Goal: Task Accomplishment & Management: Complete application form

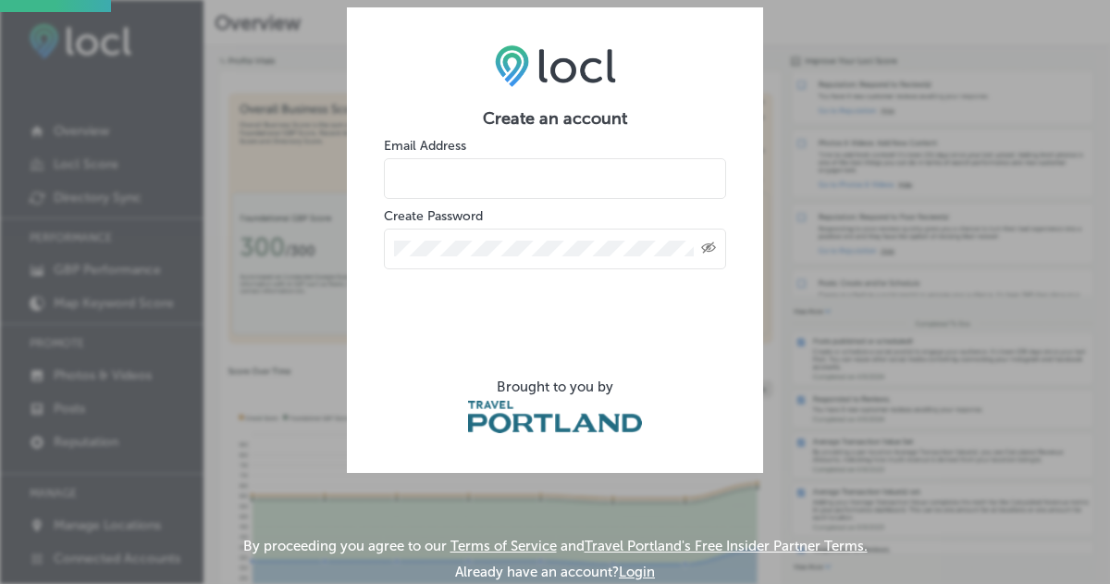
click at [503, 178] on input "email" at bounding box center [555, 178] width 342 height 41
type input "[PERSON_NAME][EMAIL_ADDRESS][DOMAIN_NAME]"
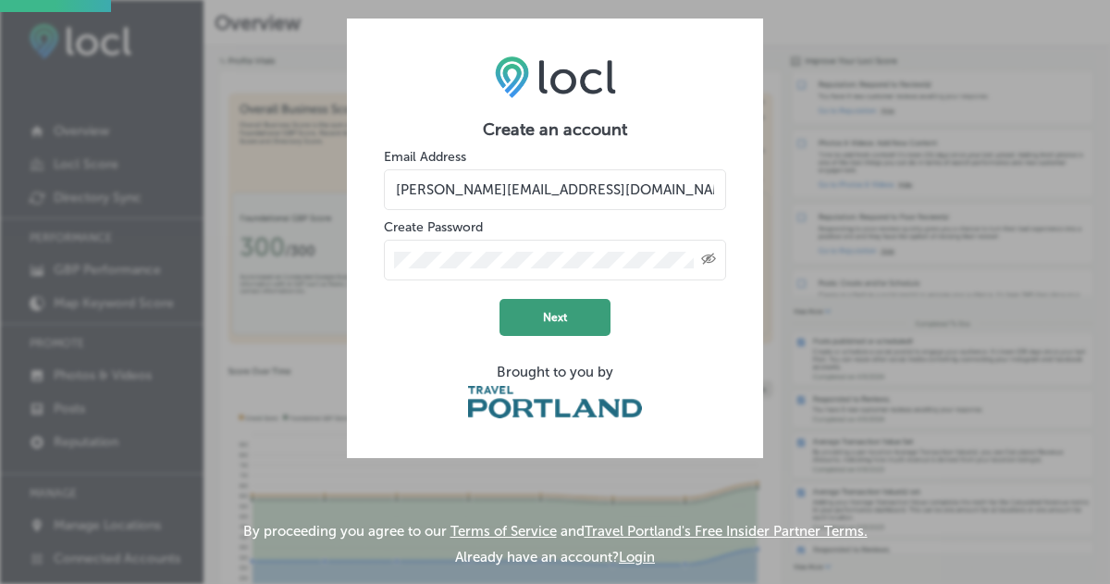
click at [568, 309] on button "Next" at bounding box center [555, 317] width 111 height 37
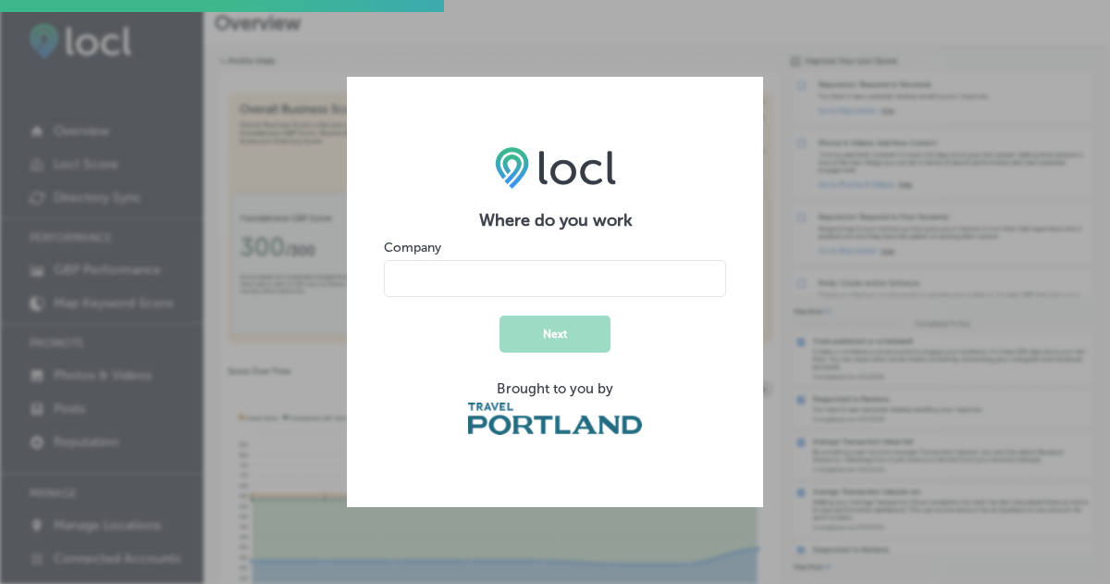
click at [587, 275] on input "name" at bounding box center [555, 278] width 342 height 37
type input "OATS Marketing"
click at [587, 333] on button "Next" at bounding box center [555, 334] width 111 height 37
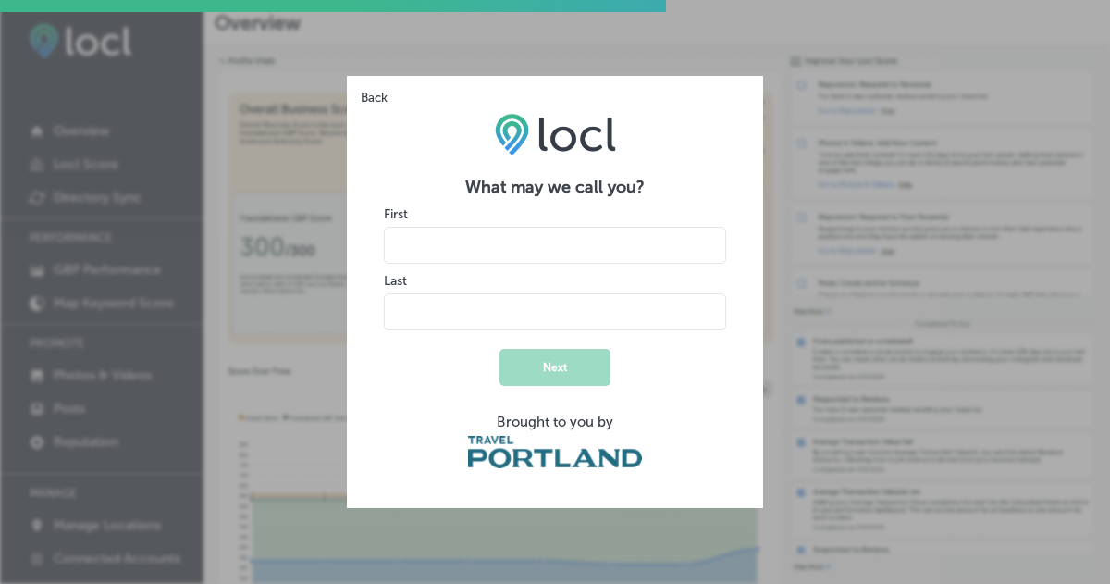
click at [513, 252] on input "name" at bounding box center [555, 245] width 342 height 37
type input "Patrick"
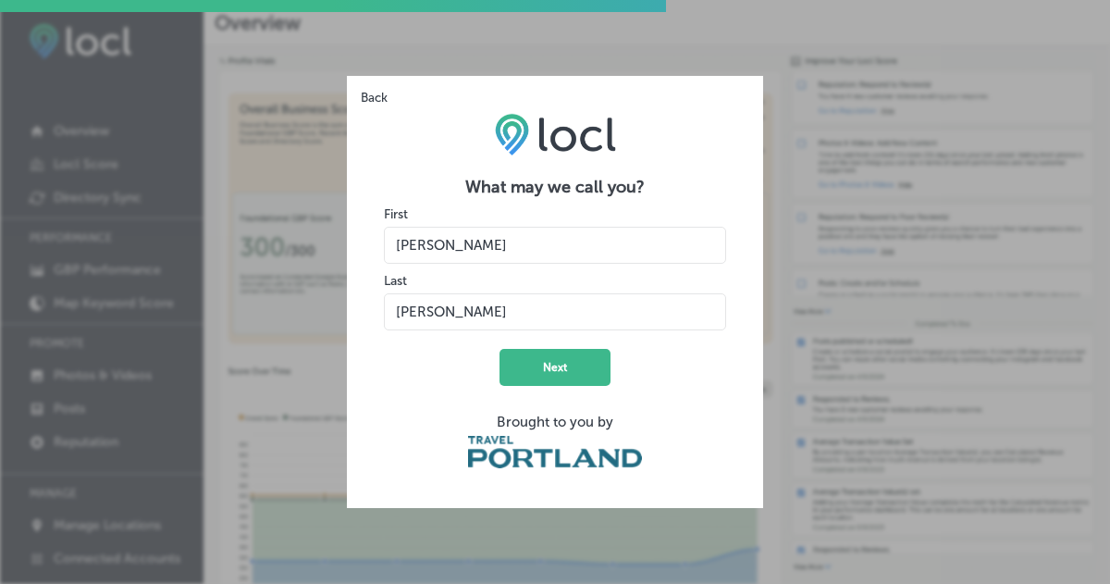
type input "Marvin"
click at [409, 412] on form "What may we call you? First Last Next Brought to you by" at bounding box center [555, 324] width 342 height 294
click at [593, 368] on button "Next" at bounding box center [555, 367] width 111 height 37
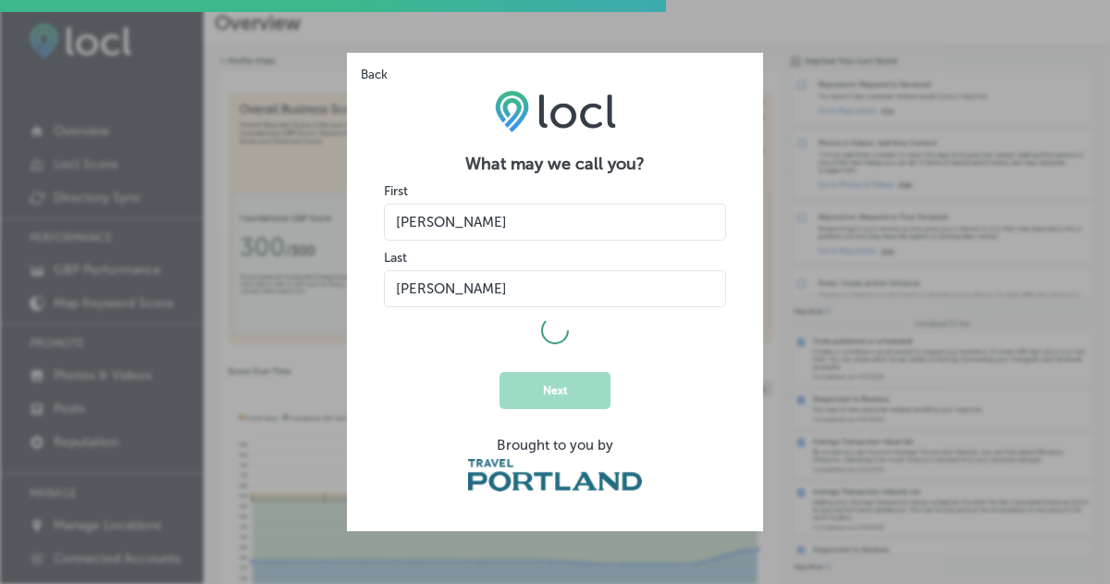
select select "US"
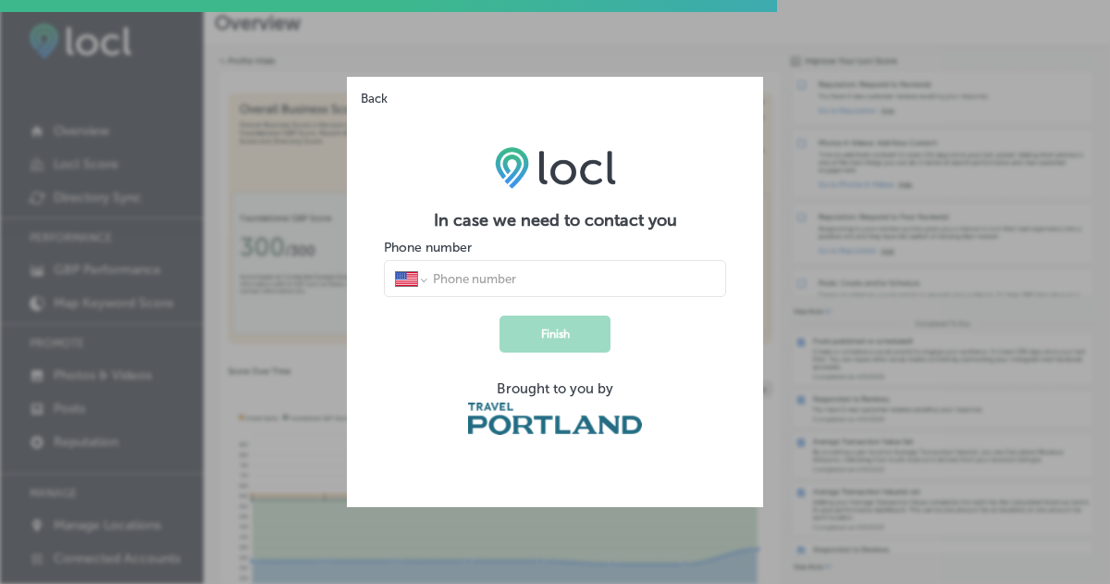
click at [516, 270] on input "tel" at bounding box center [573, 278] width 284 height 17
type input "1 (503) 308-9030"
click at [574, 344] on button "Finish" at bounding box center [555, 334] width 111 height 37
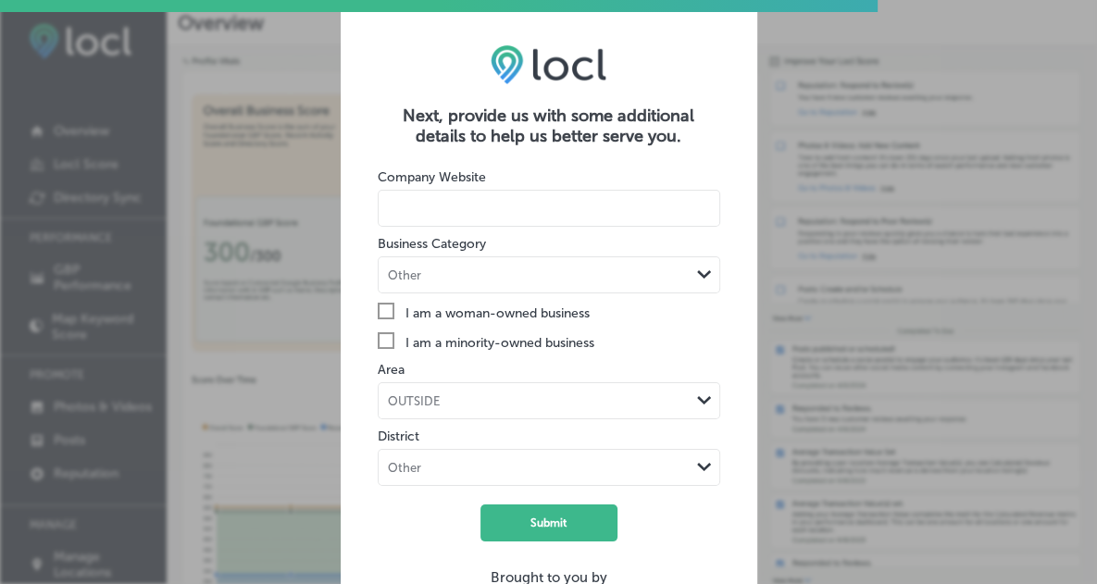
click at [486, 209] on input at bounding box center [549, 208] width 342 height 37
type input "oatsmarketing.com"
click at [535, 276] on div "Other" at bounding box center [533, 276] width 311 height 18
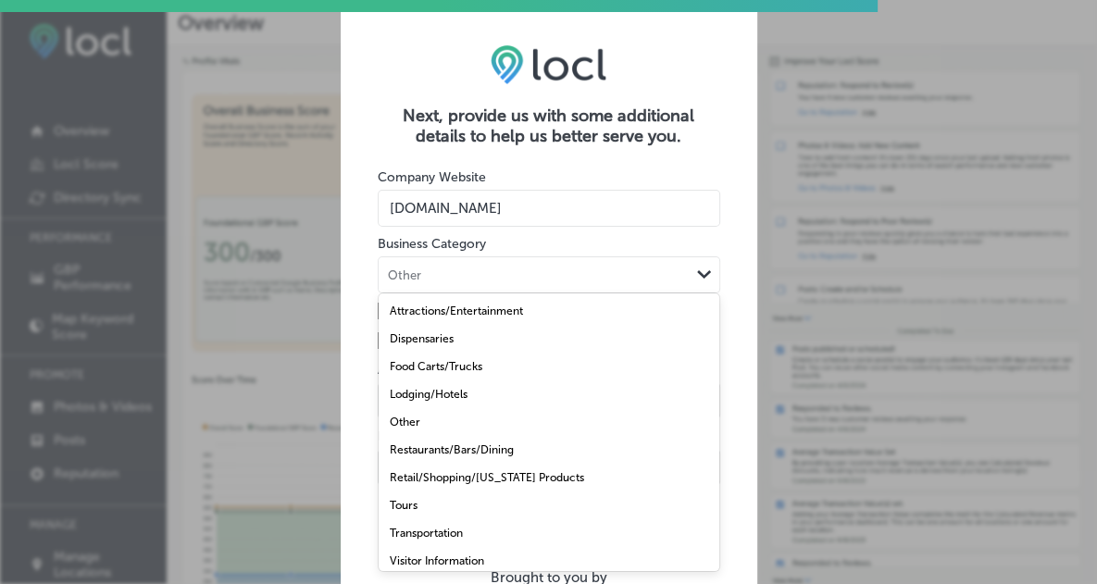
scroll to position [11, 0]
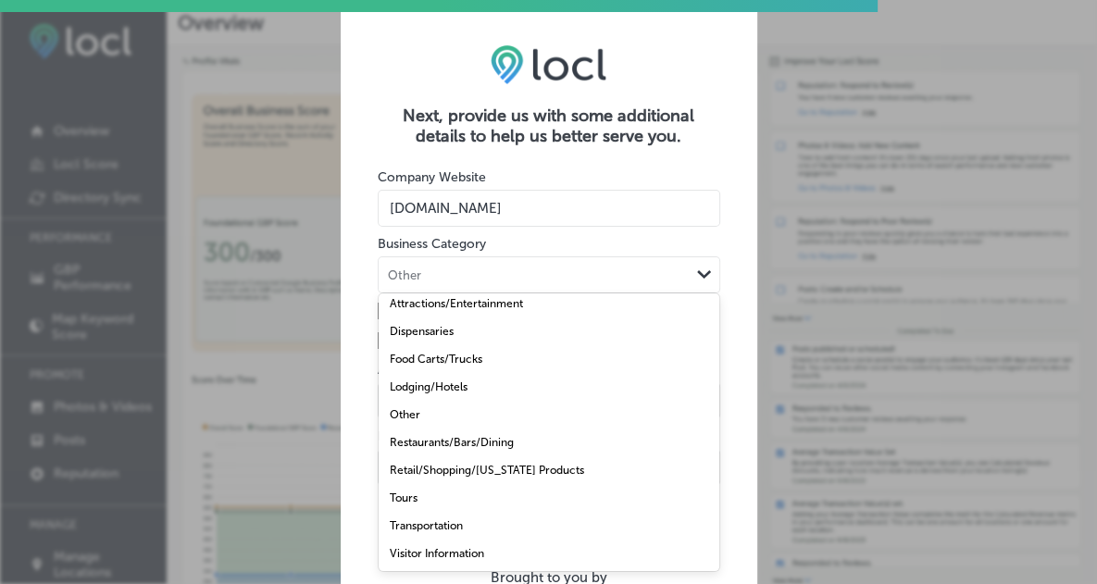
click at [404, 408] on label "Other" at bounding box center [405, 414] width 31 height 13
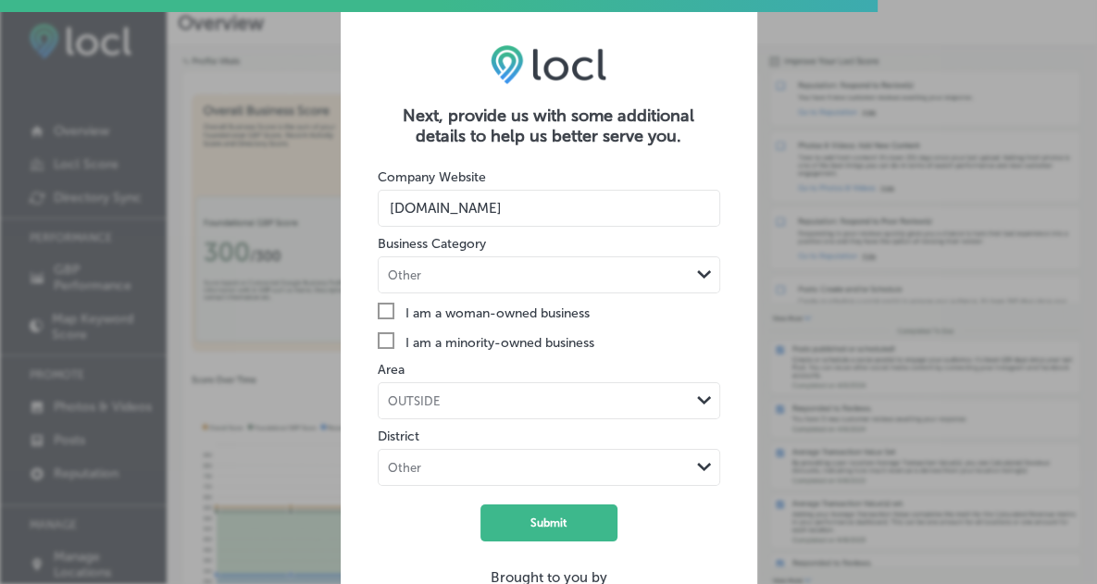
click at [483, 398] on div "OUTSIDE Path Created with Sketch." at bounding box center [549, 400] width 342 height 37
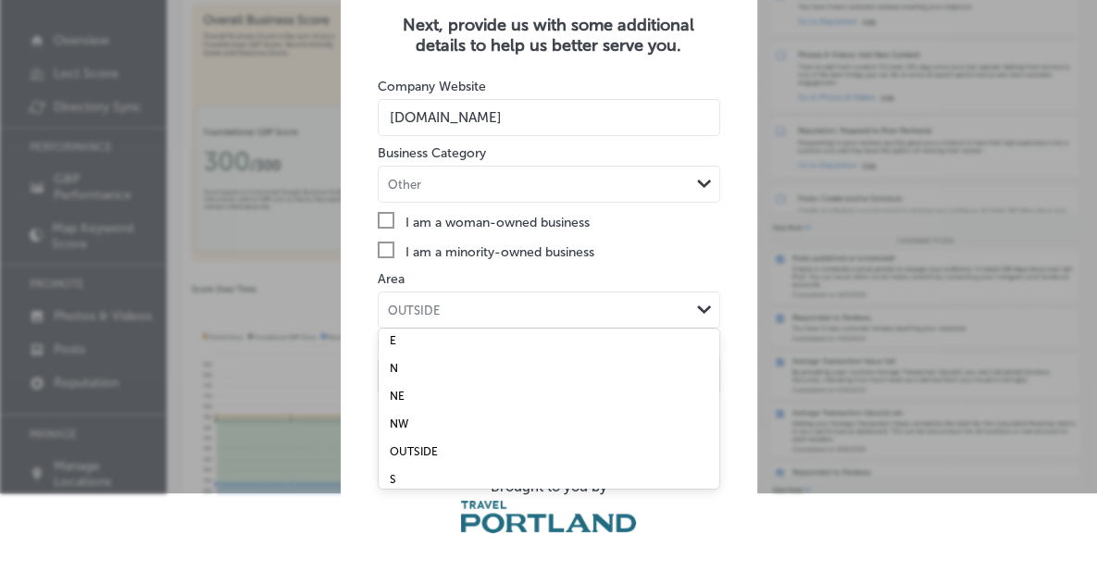
scroll to position [0, 0]
click at [407, 397] on div "NE" at bounding box center [548, 402] width 341 height 28
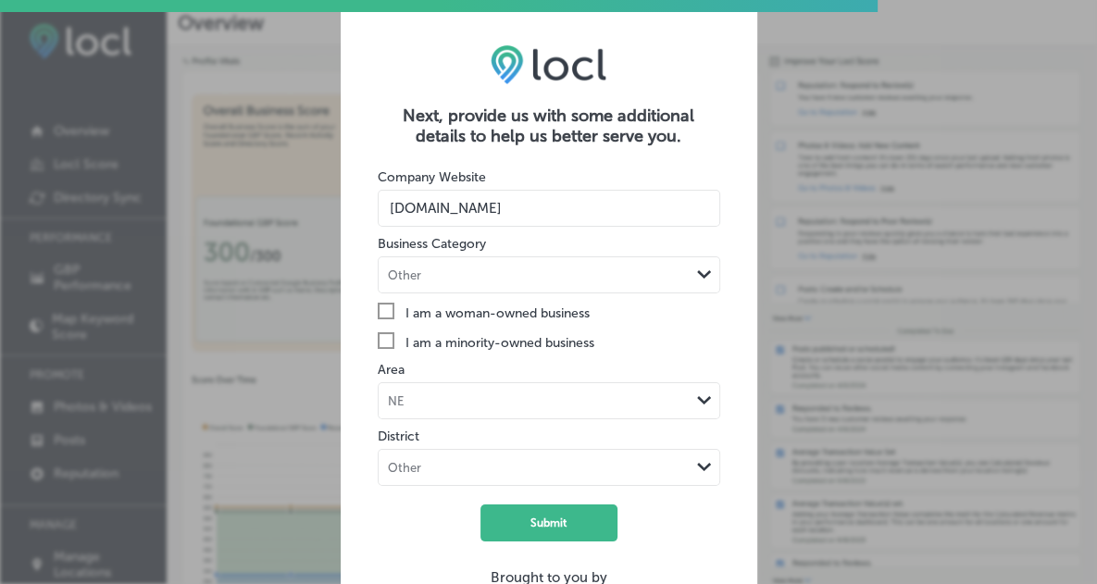
scroll to position [91, 0]
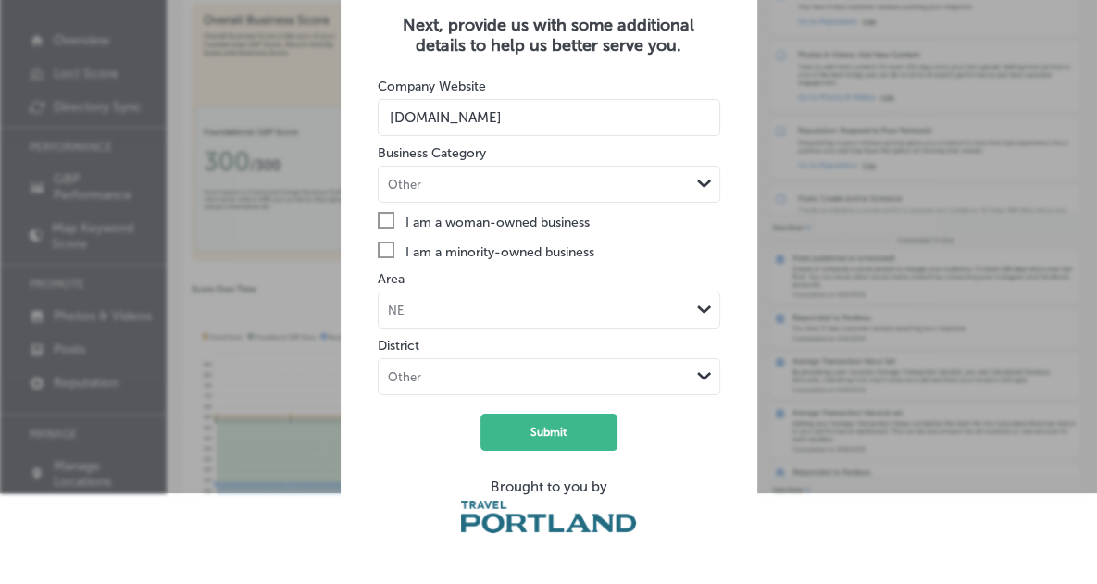
click at [485, 314] on div "NE" at bounding box center [533, 311] width 311 height 18
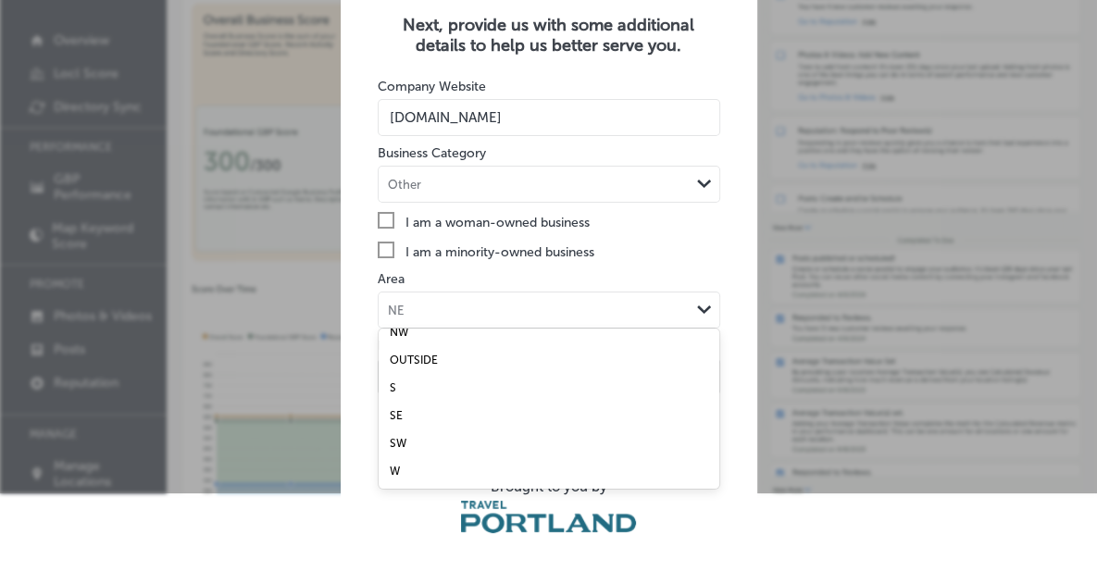
scroll to position [0, 0]
click at [664, 260] on form "Company Website oatsmarketing.com Business Category Other Path Created with Ske…" at bounding box center [549, 303] width 342 height 494
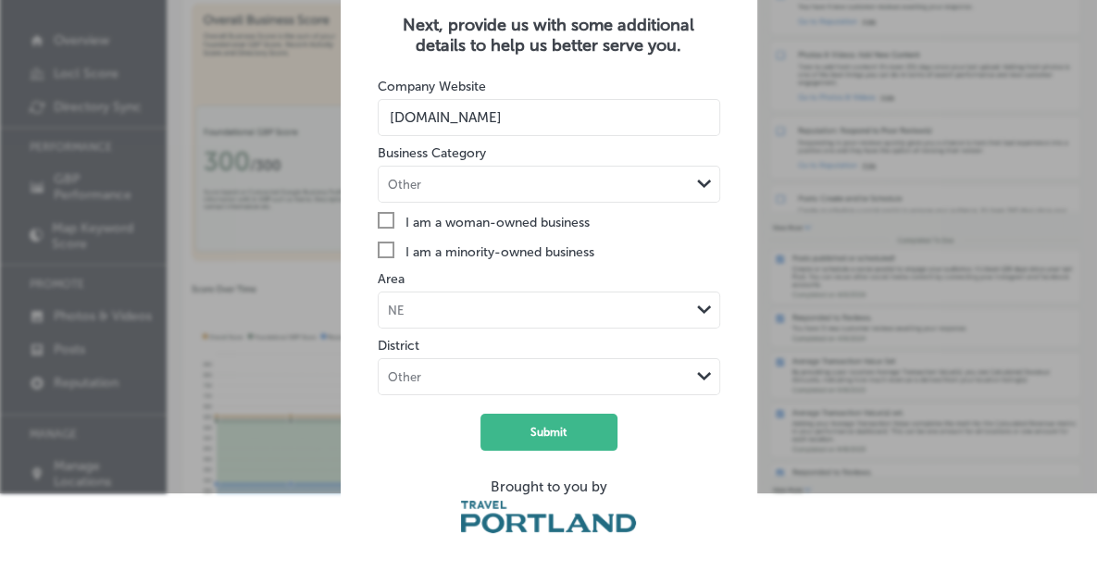
click at [526, 371] on div "Other Path Created with Sketch." at bounding box center [549, 376] width 342 height 37
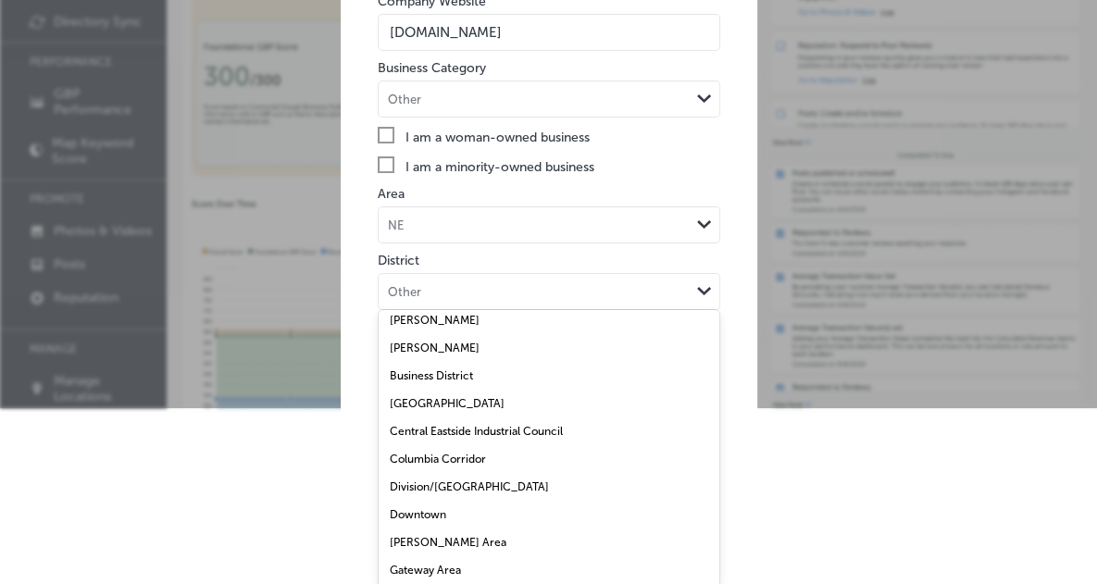
scroll to position [157, 0]
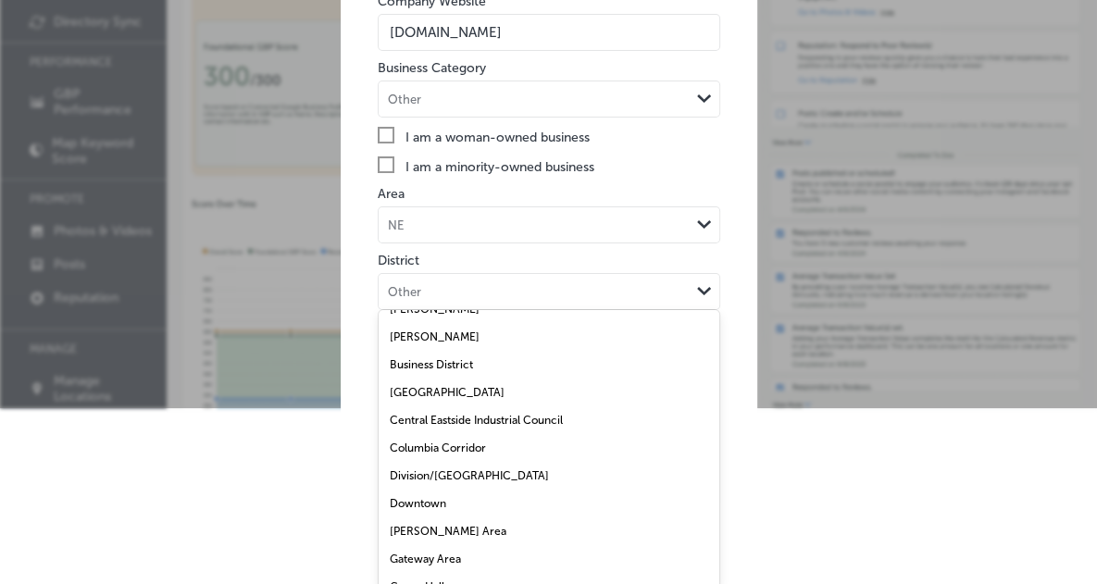
click at [485, 391] on div "Central Eastside" at bounding box center [548, 392] width 341 height 28
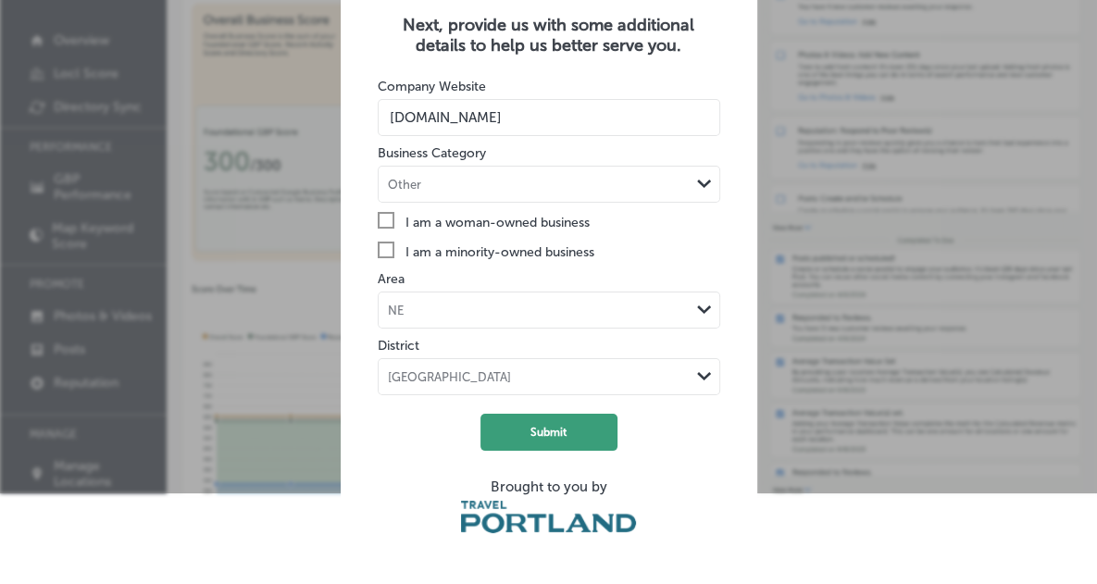
click at [567, 427] on button "Submit" at bounding box center [548, 432] width 137 height 37
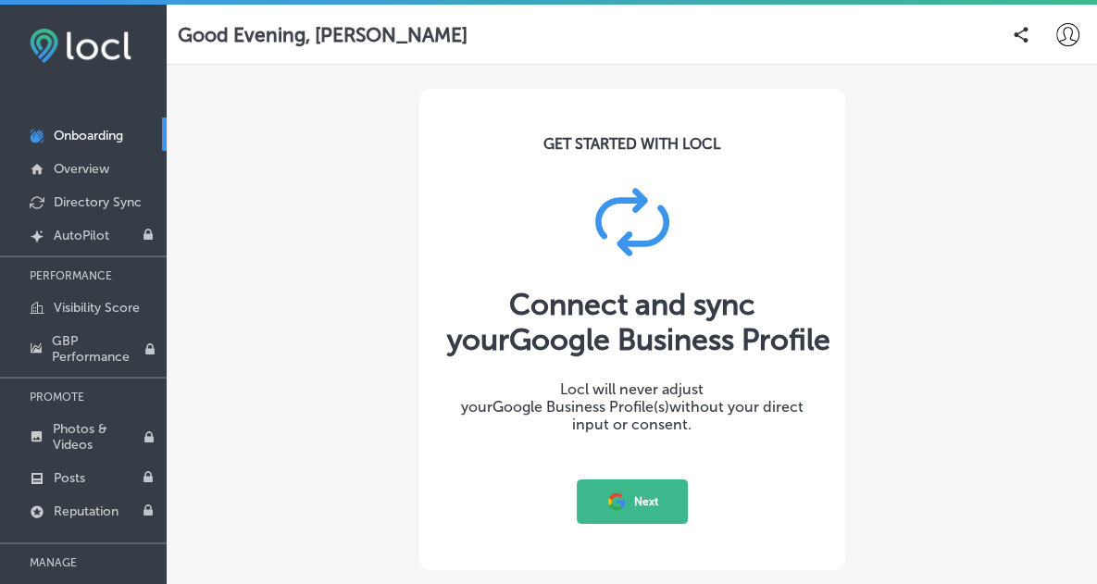
scroll to position [20, 0]
click at [651, 479] on button "Next" at bounding box center [632, 501] width 111 height 44
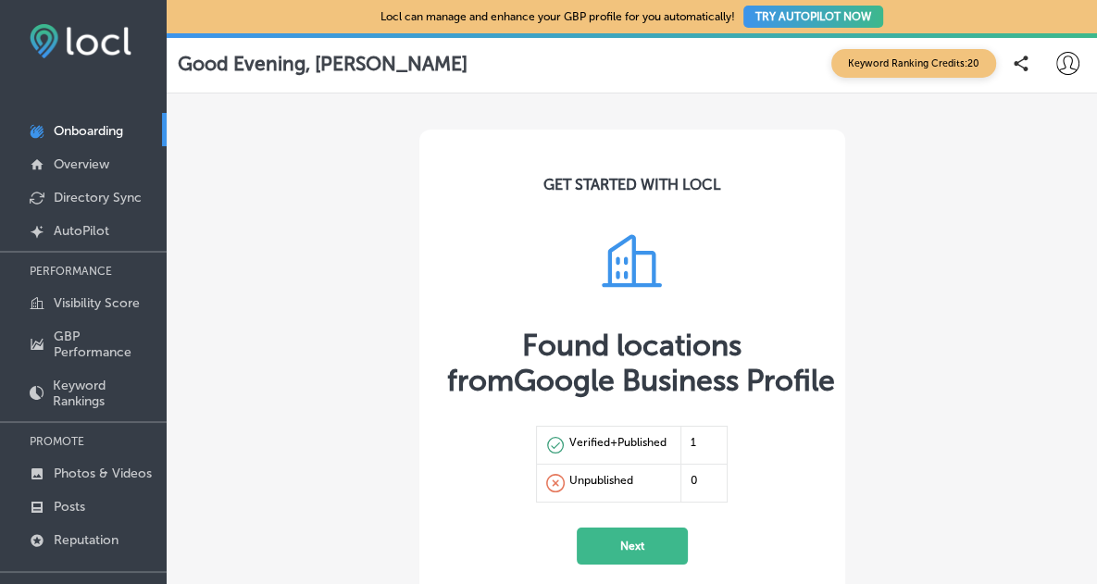
scroll to position [6, 0]
click at [639, 527] on button "Next" at bounding box center [632, 545] width 111 height 37
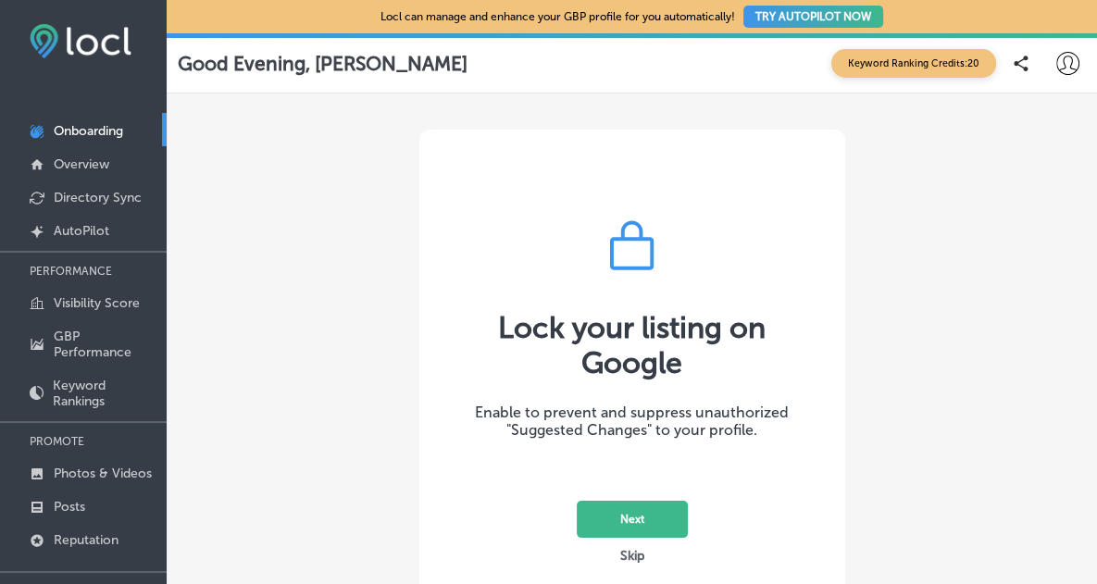
click at [651, 501] on button "Next" at bounding box center [632, 519] width 111 height 37
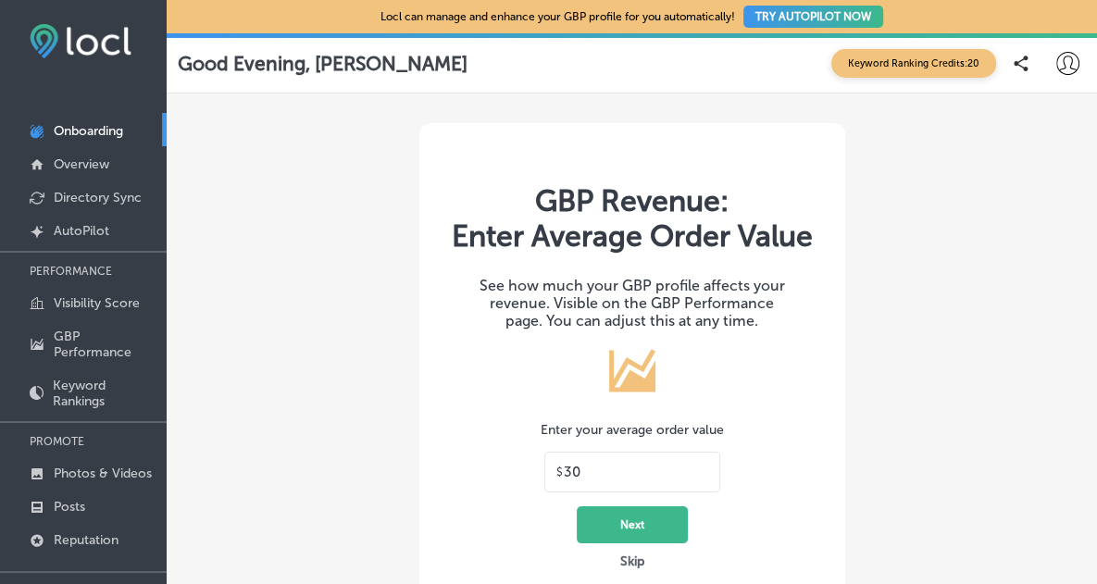
click at [646, 464] on input "30" at bounding box center [636, 472] width 144 height 17
type input "2500"
click at [659, 506] on button "Next" at bounding box center [632, 524] width 111 height 37
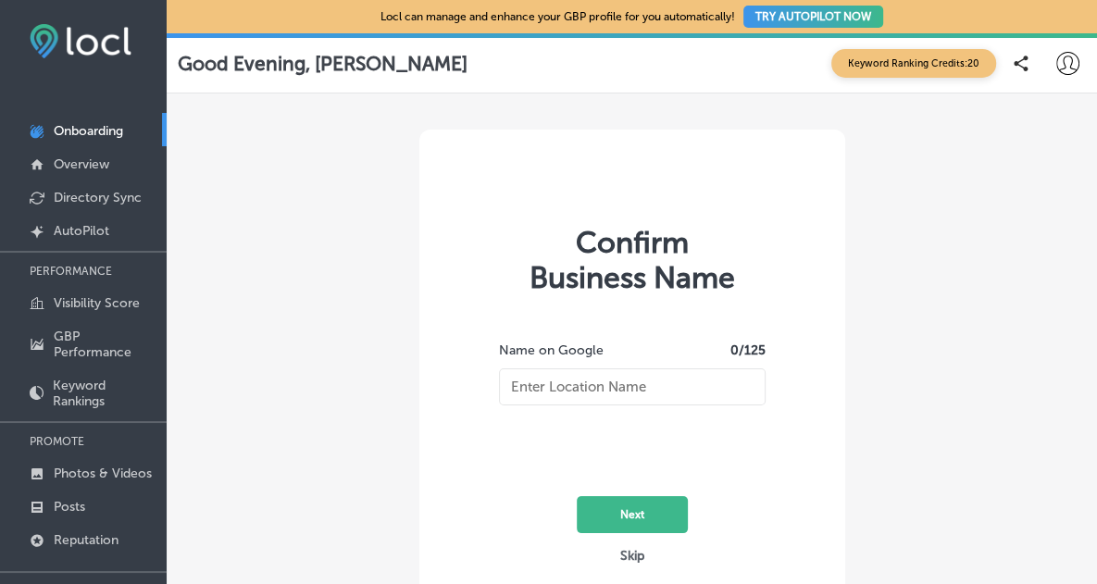
type input "OATS Marketing"
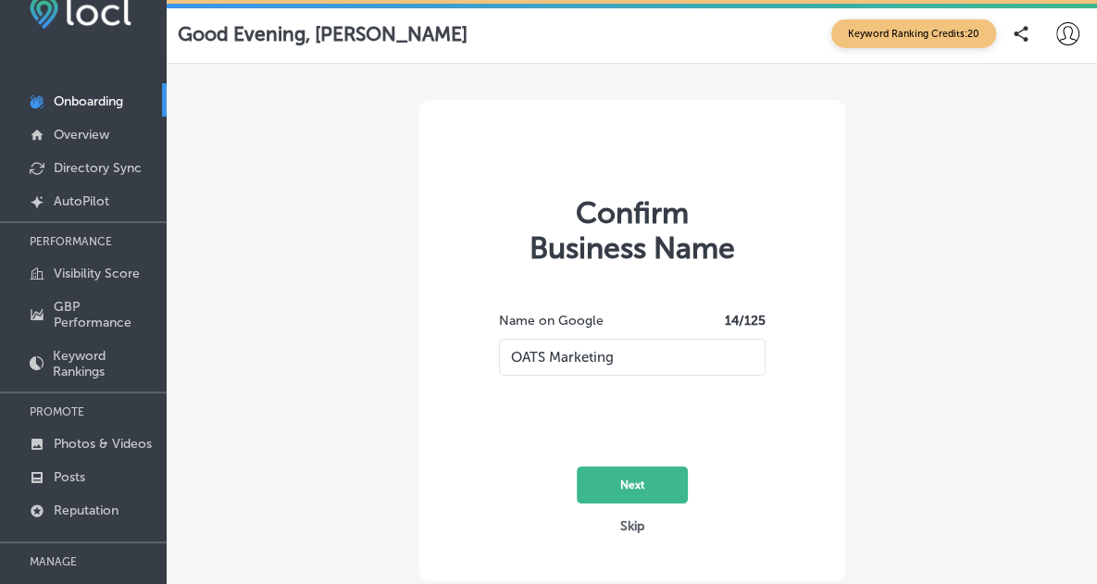
scroll to position [32, 0]
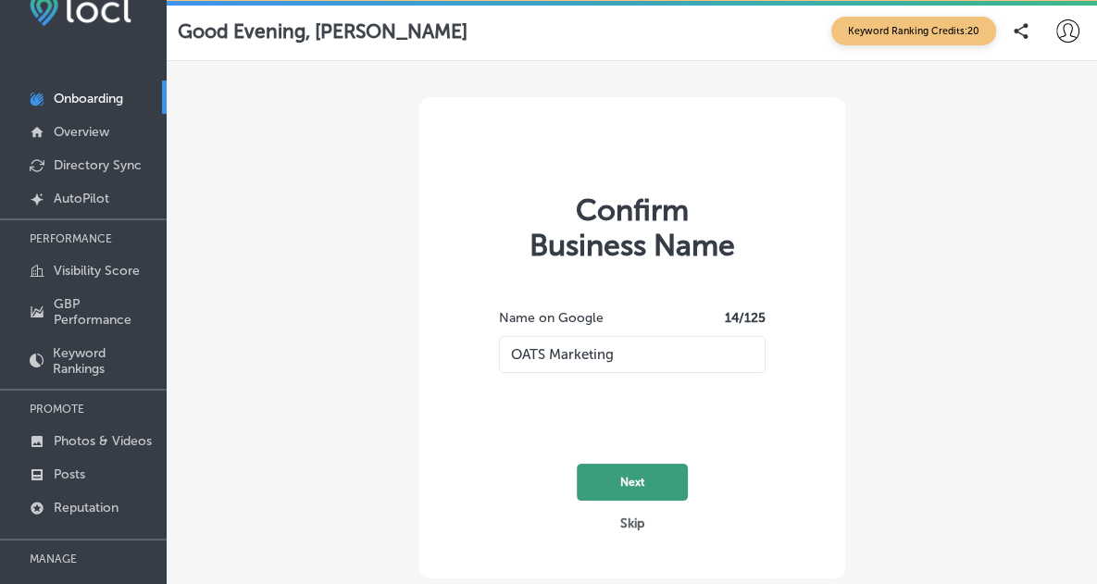
click at [651, 464] on button "Next" at bounding box center [632, 482] width 111 height 37
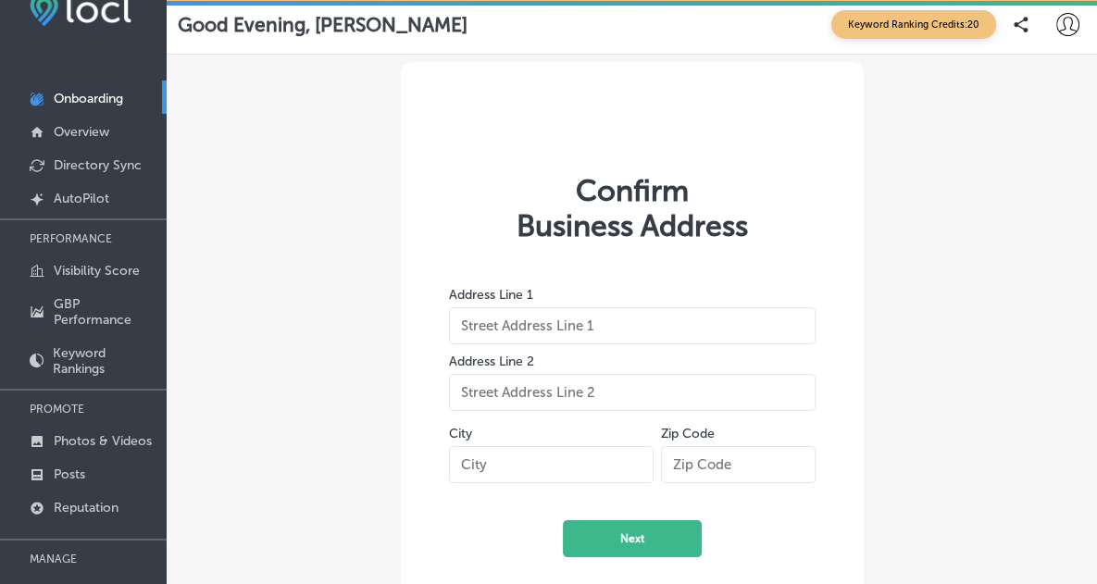
type input "[STREET_ADDRESS]"
type input "2088"
type input "[GEOGRAPHIC_DATA]"
type input "97232-1425"
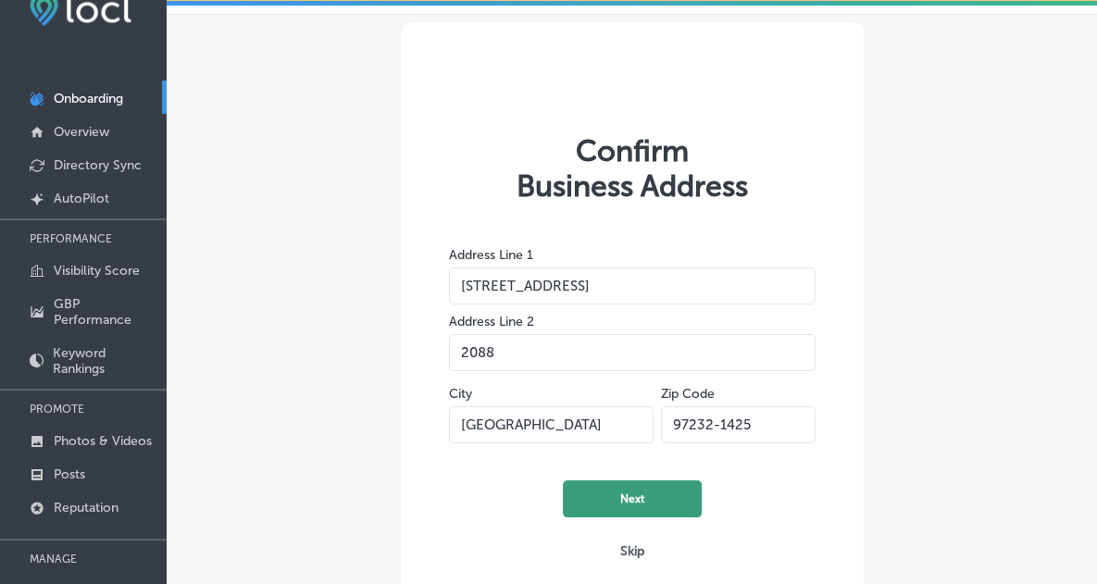
click at [647, 480] on button "Next" at bounding box center [632, 498] width 139 height 37
select select "US"
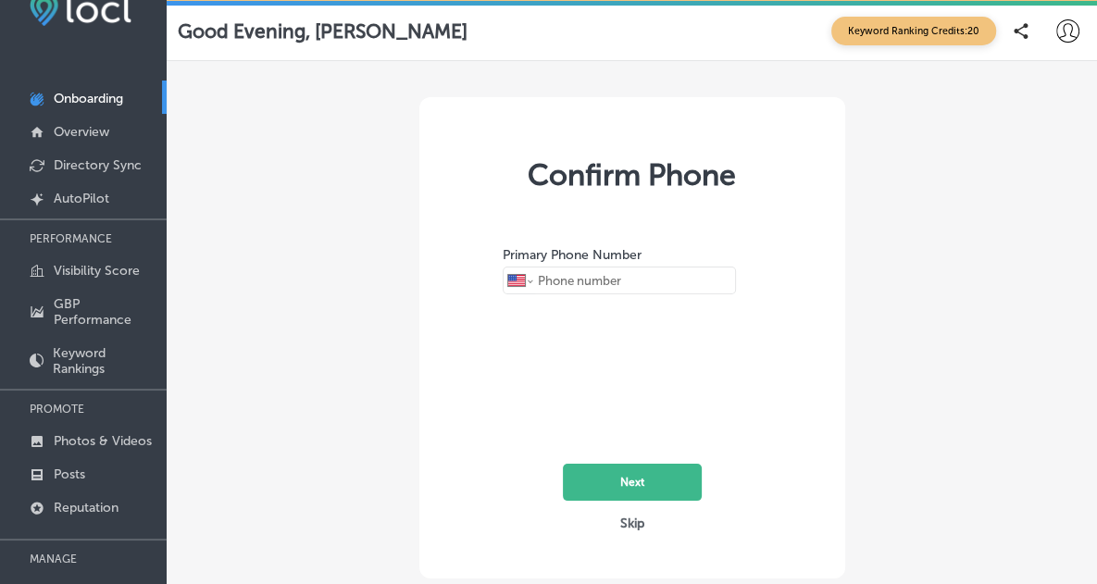
scroll to position [6, 0]
type input "[PHONE_NUMBER]"
click at [649, 464] on button "Next" at bounding box center [632, 482] width 139 height 37
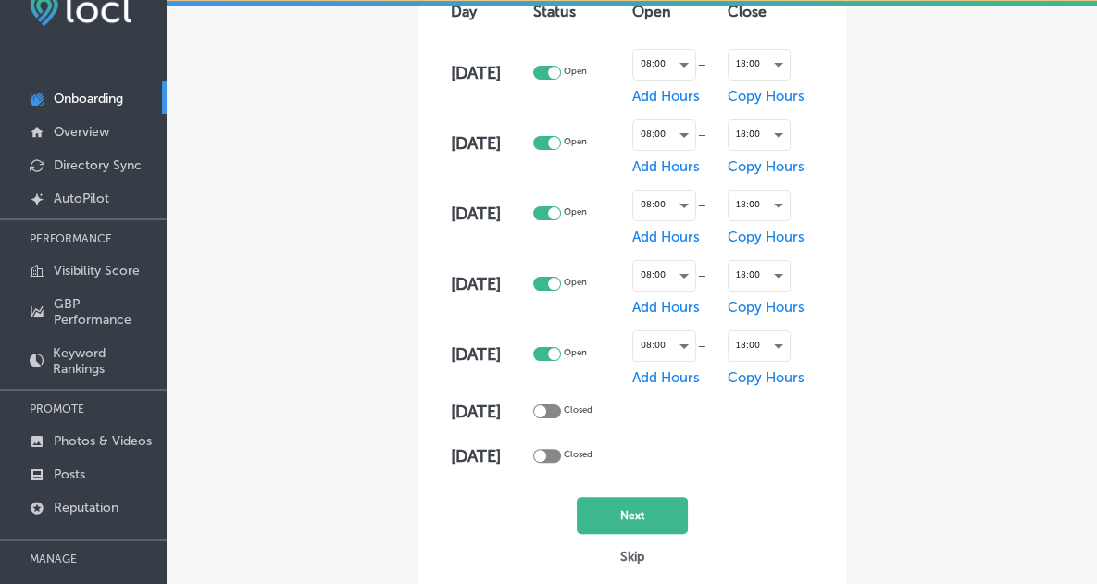
scroll to position [280, 0]
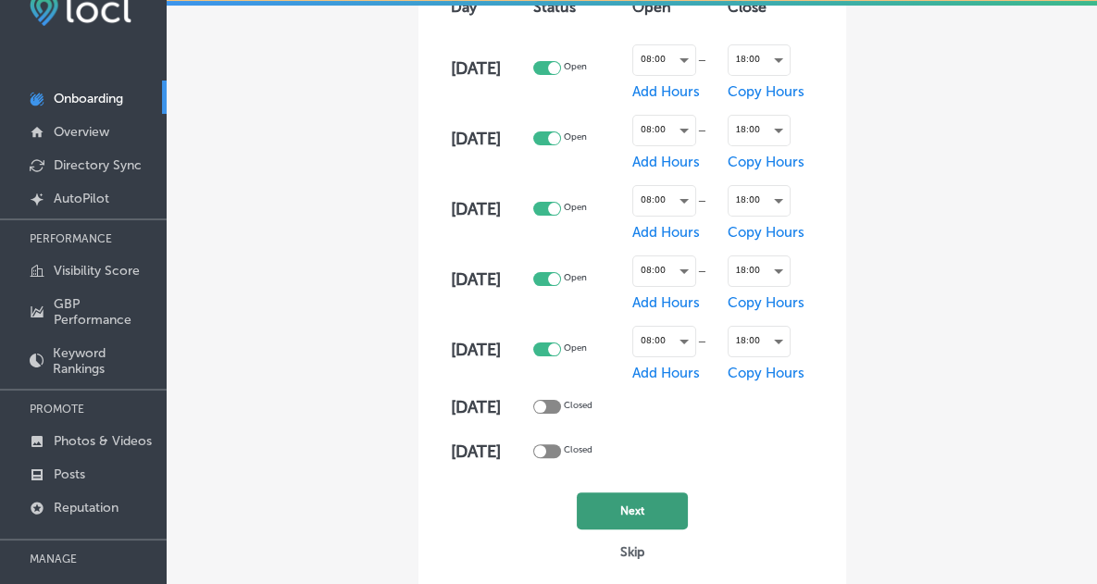
click at [657, 492] on button "Next" at bounding box center [632, 510] width 111 height 37
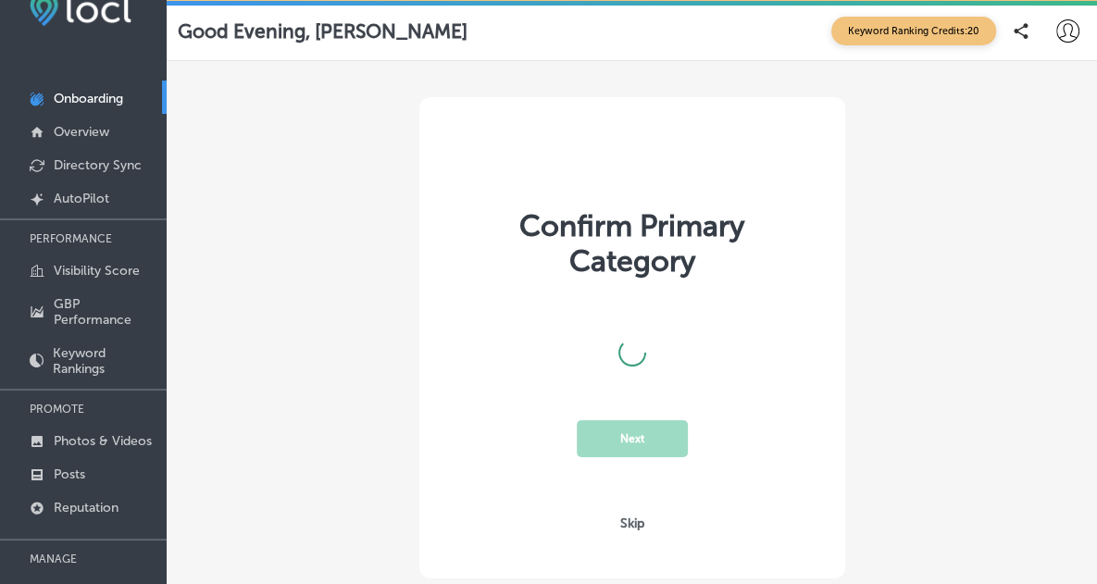
scroll to position [9, 0]
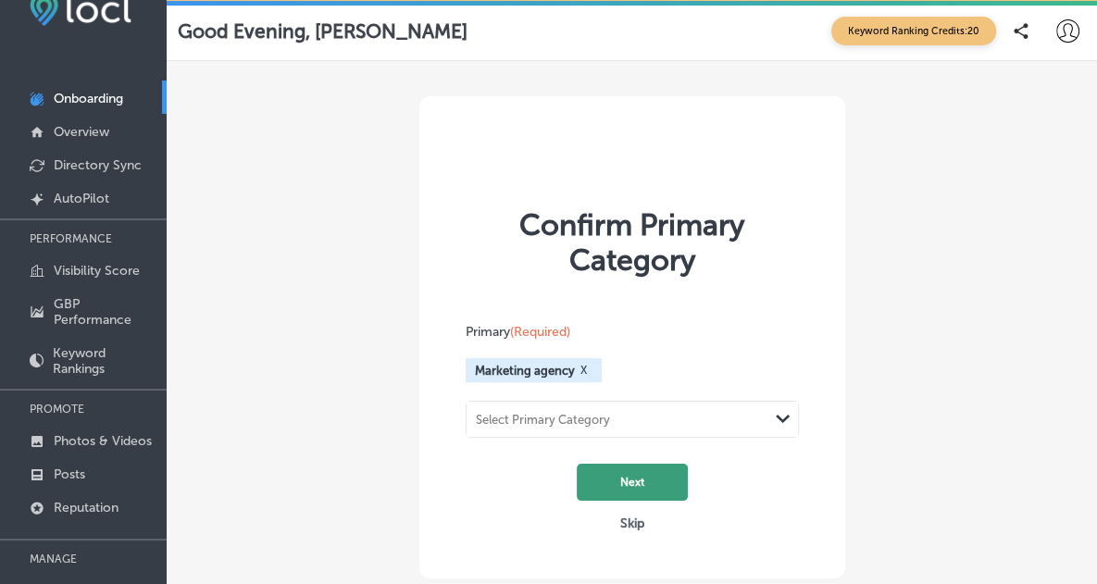
click at [663, 464] on button "Next" at bounding box center [632, 482] width 111 height 37
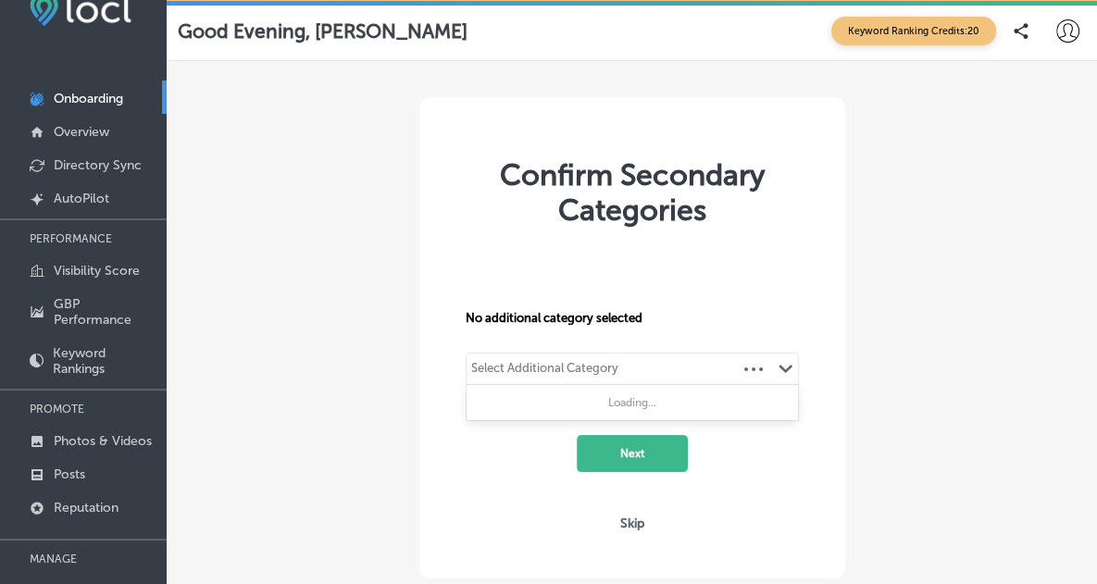
click at [614, 361] on div "Select Additional Category" at bounding box center [544, 371] width 147 height 21
type input "o"
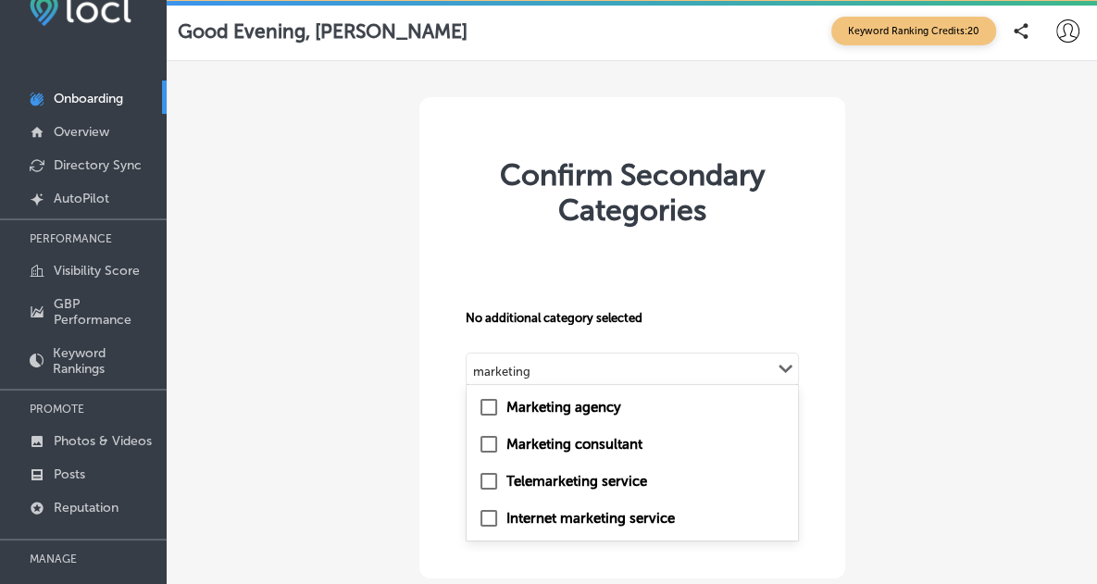
click at [520, 426] on div "Marketing consultant" at bounding box center [631, 444] width 331 height 37
type input "marketing"
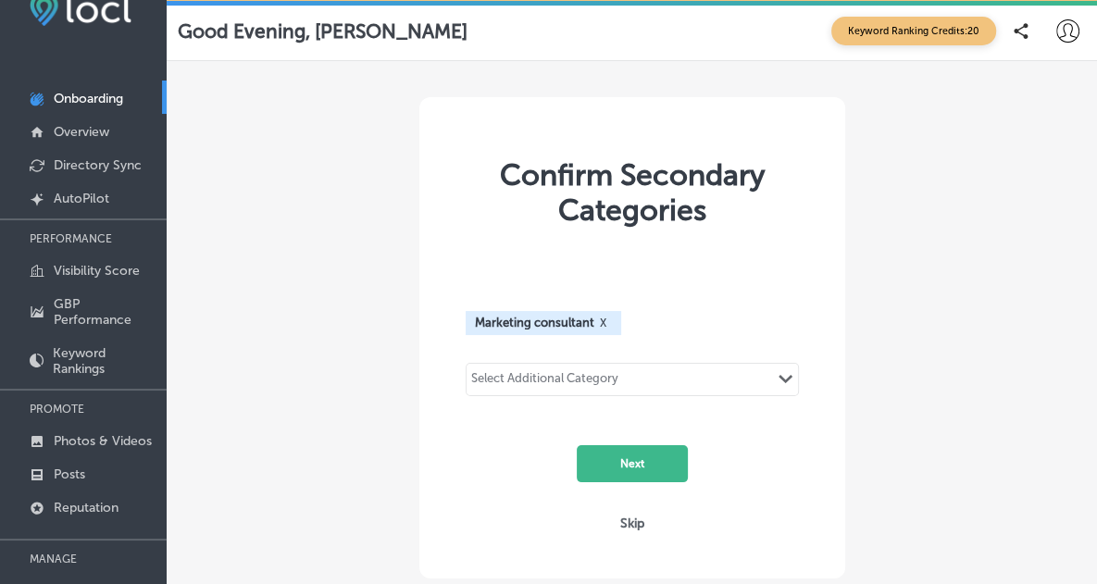
click at [575, 371] on div "Select Additional Category" at bounding box center [544, 381] width 147 height 21
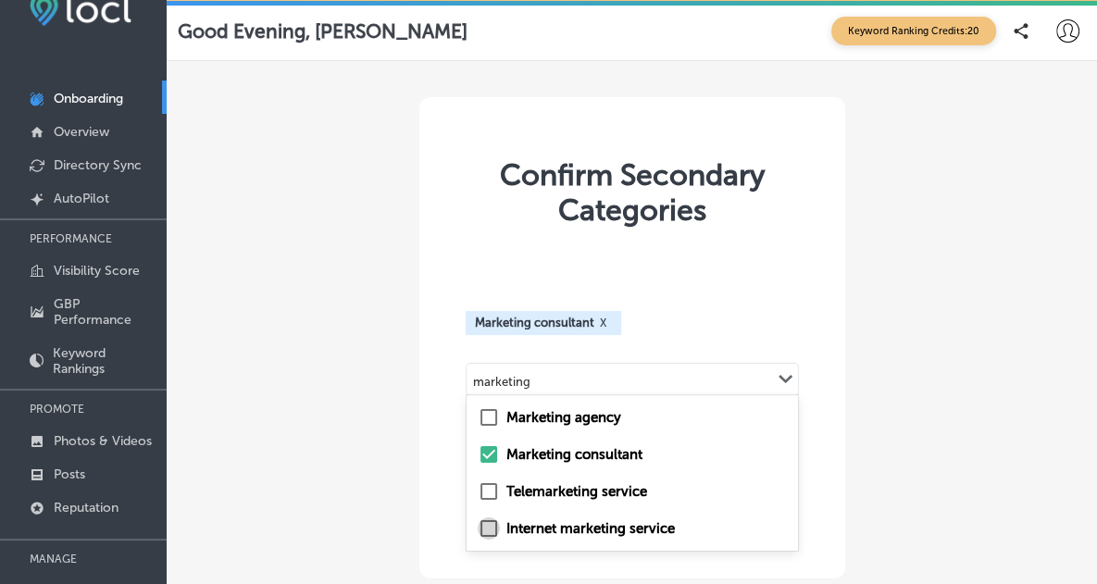
click at [493, 517] on input "checkbox" at bounding box center [489, 528] width 22 height 22
type input "marketing"
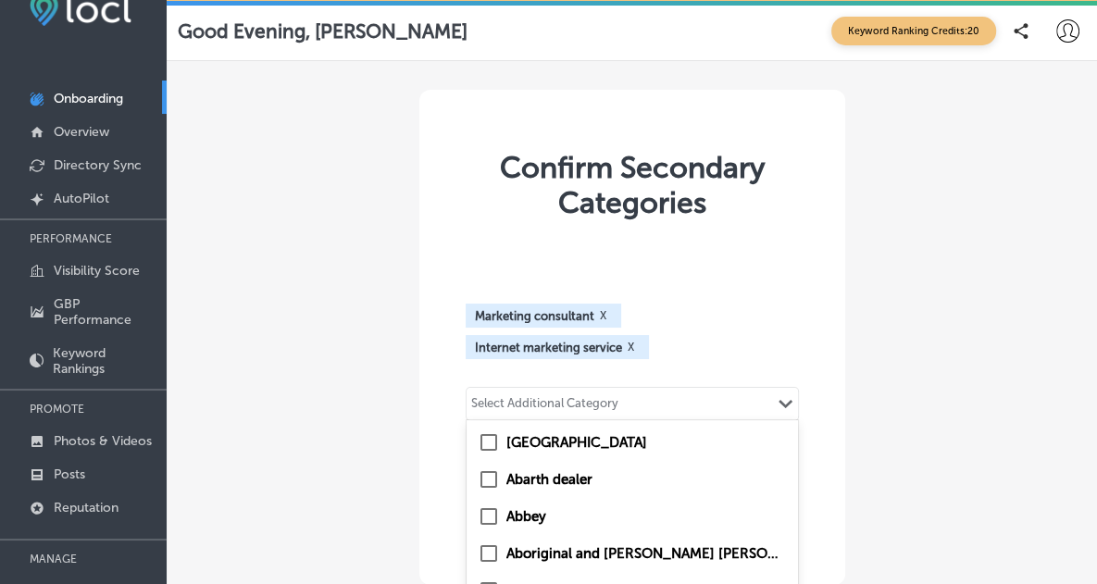
click at [569, 387] on div "option Internet marketing service, selected. option [GEOGRAPHIC_DATA] focused, …" at bounding box center [631, 403] width 333 height 33
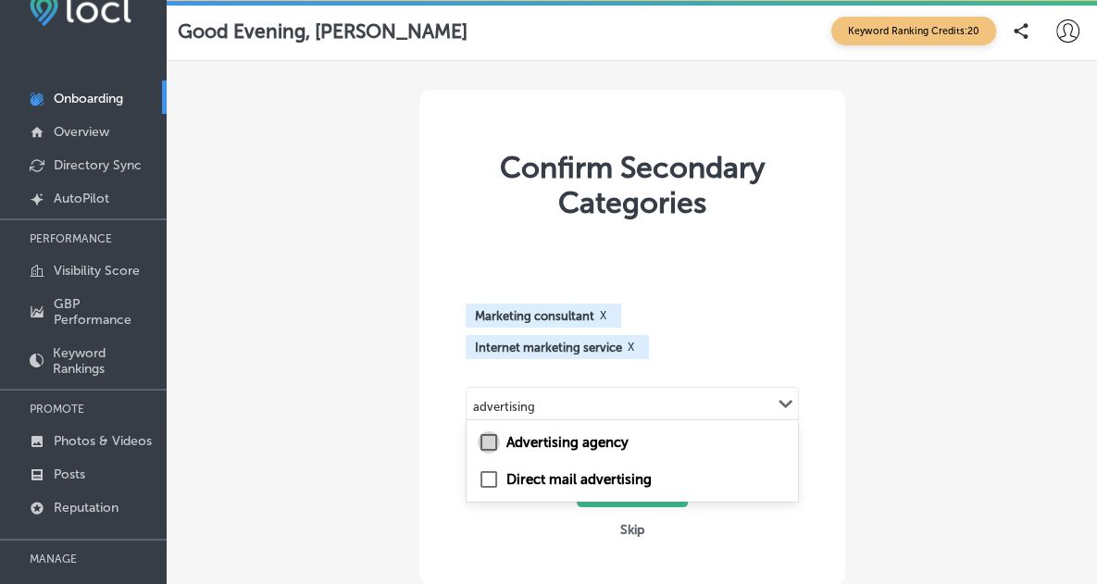
click at [496, 431] on input "checkbox" at bounding box center [489, 442] width 22 height 22
type input "advertising"
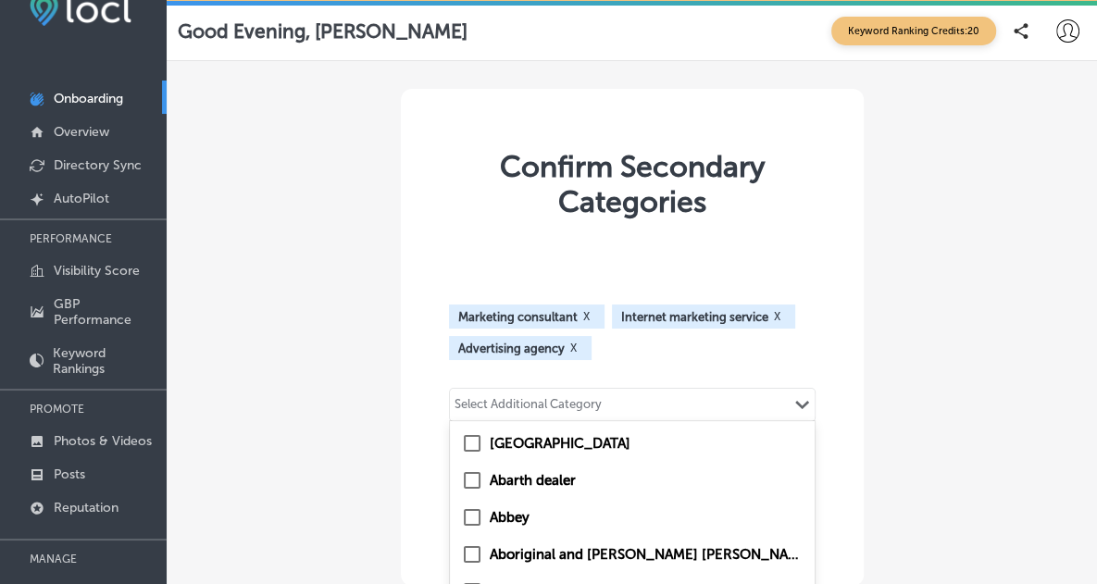
click at [602, 397] on div "Select Additional Category" at bounding box center [527, 407] width 147 height 21
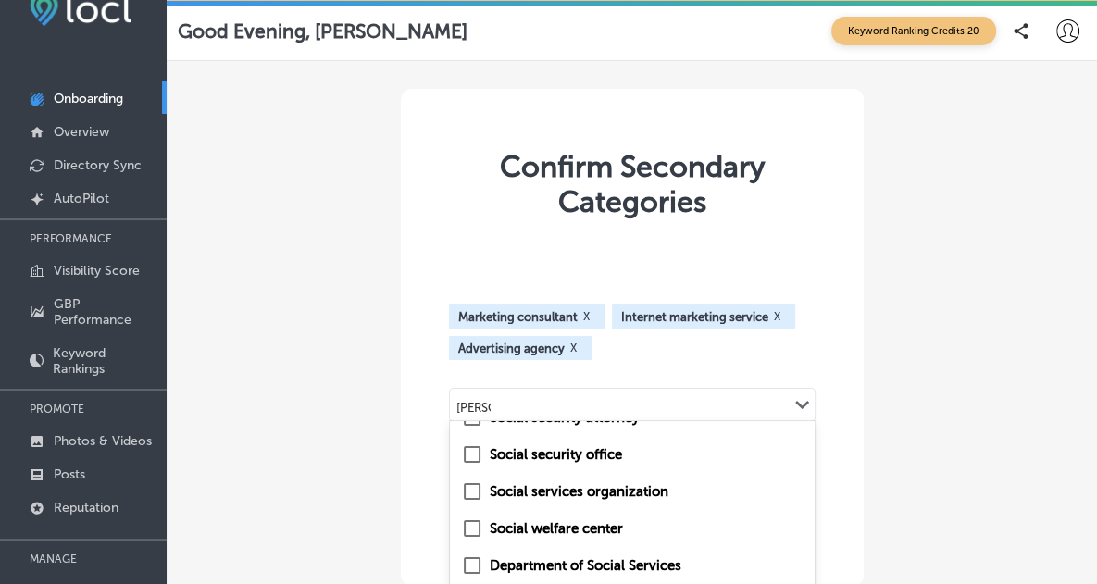
scroll to position [0, 0]
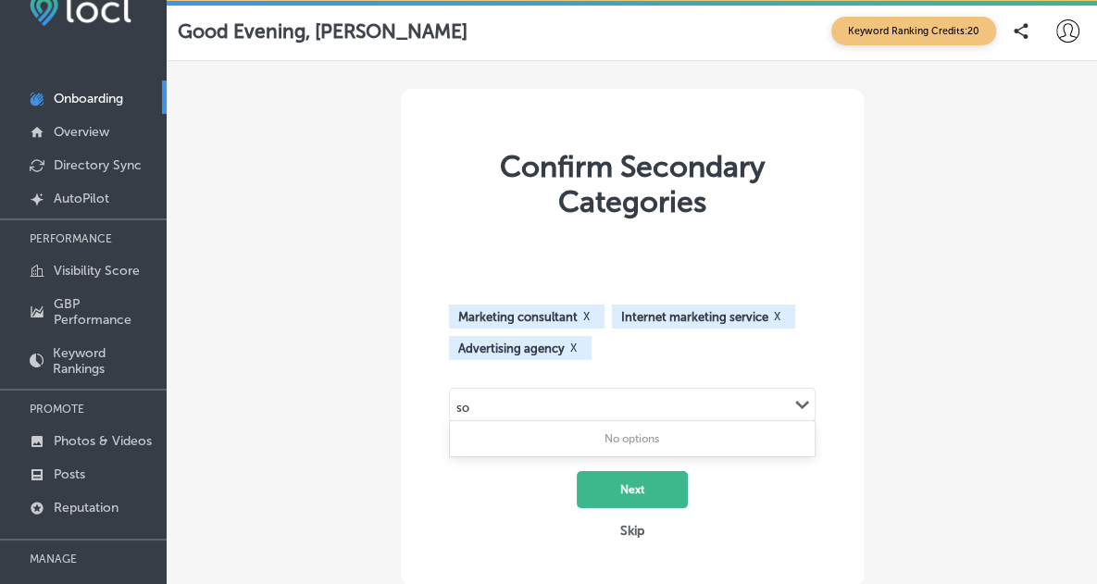
type input "s"
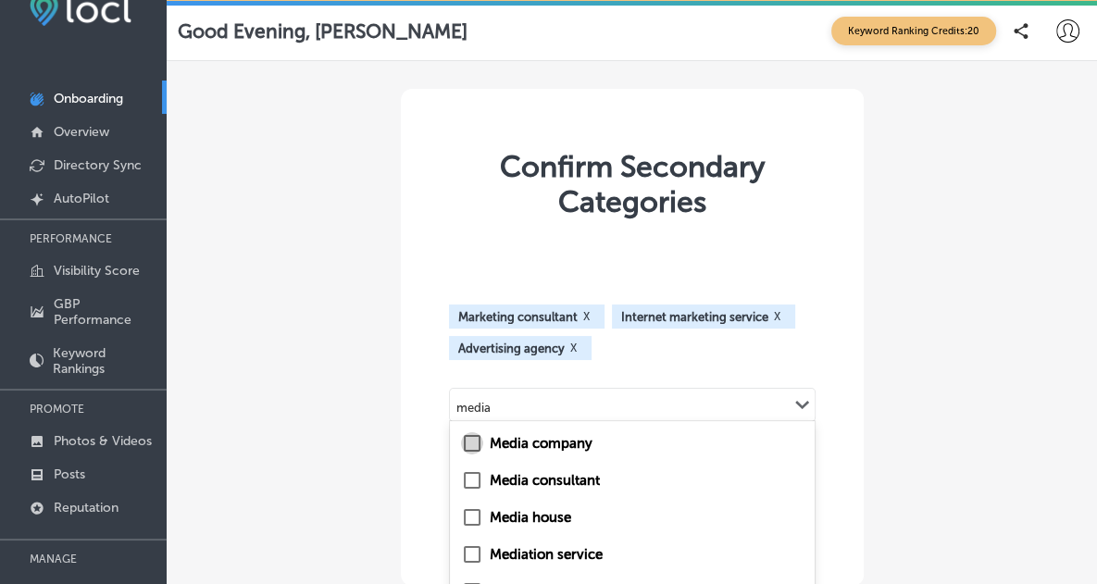
click at [481, 432] on input "checkbox" at bounding box center [472, 443] width 22 height 22
type input "media"
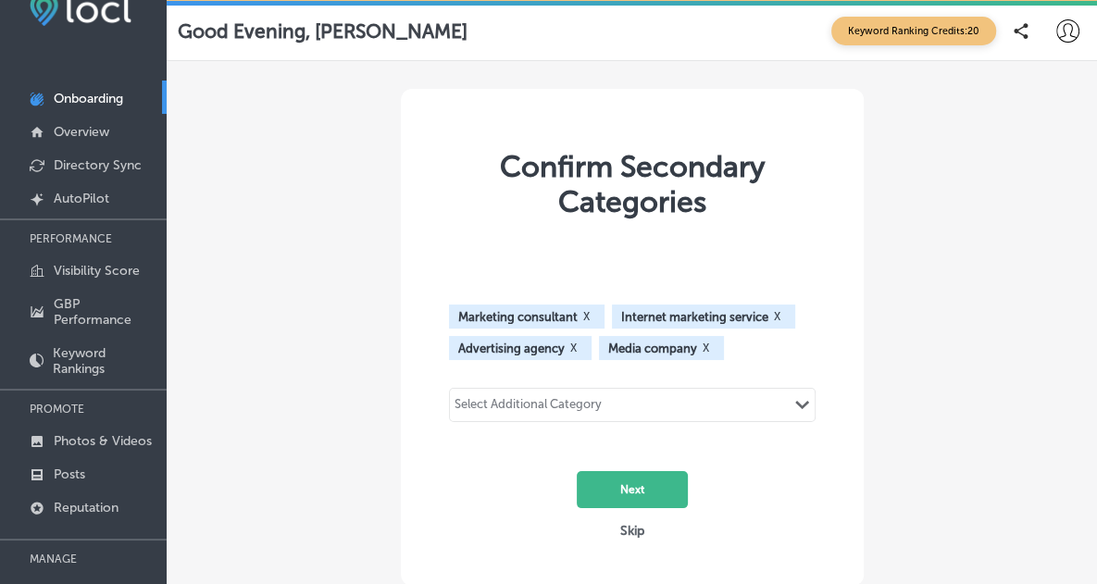
click at [529, 397] on div "Select Additional Category" at bounding box center [527, 407] width 147 height 21
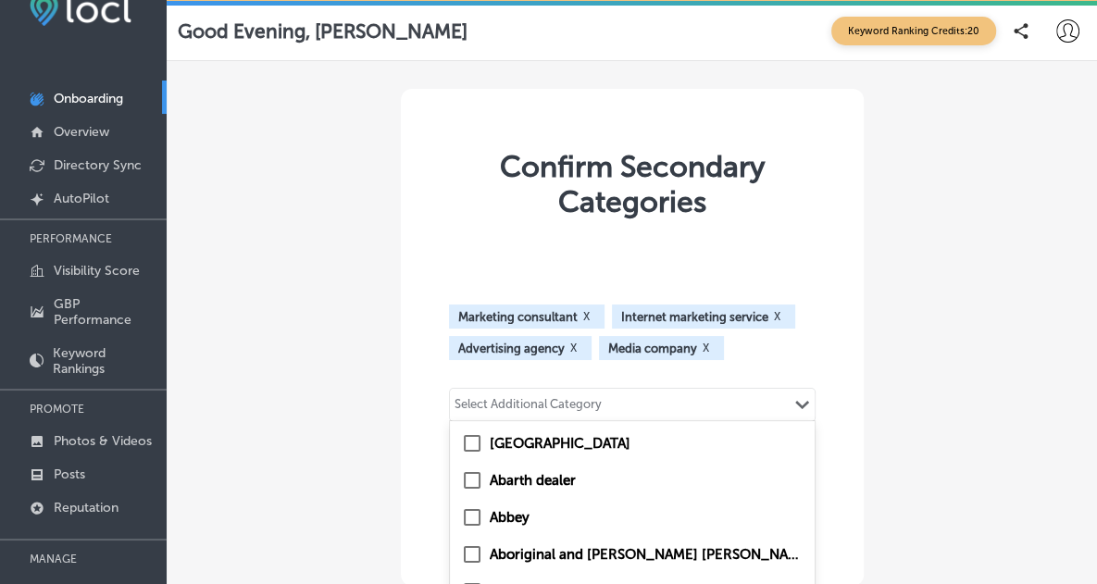
type input "m"
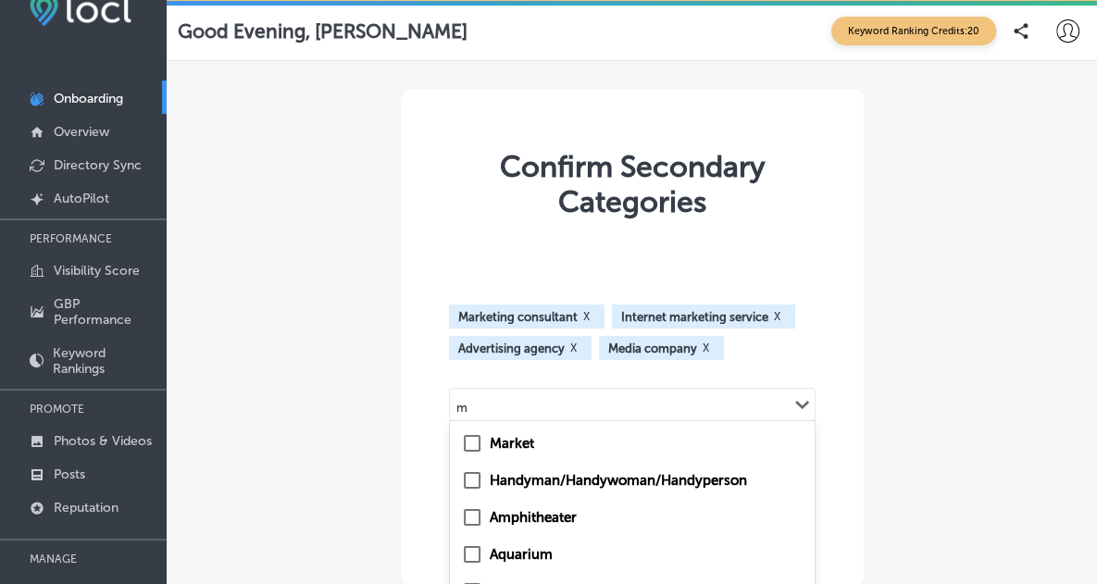
checkbox input "false"
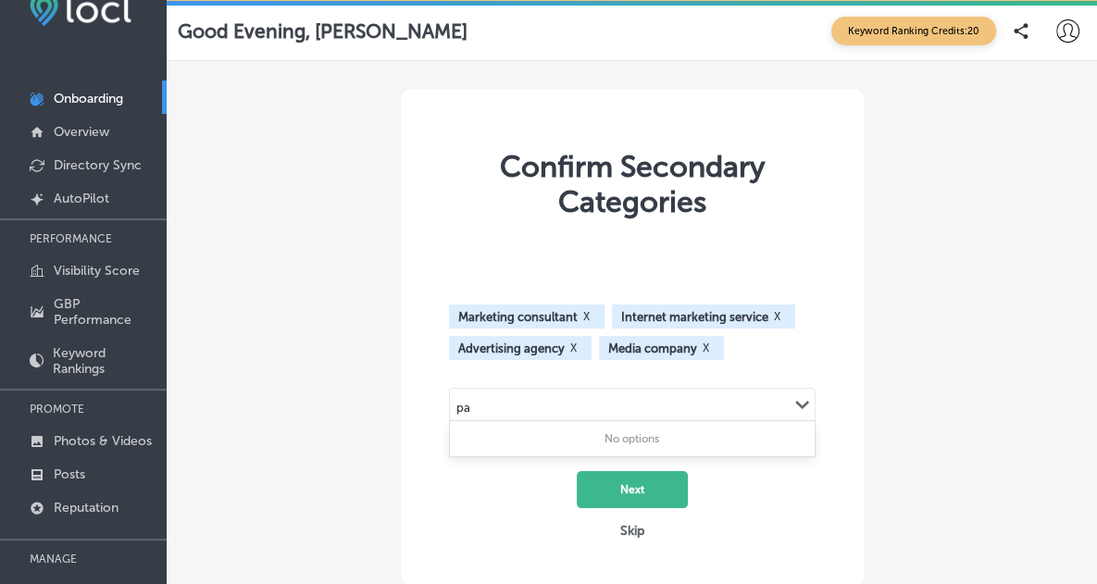
type input "p"
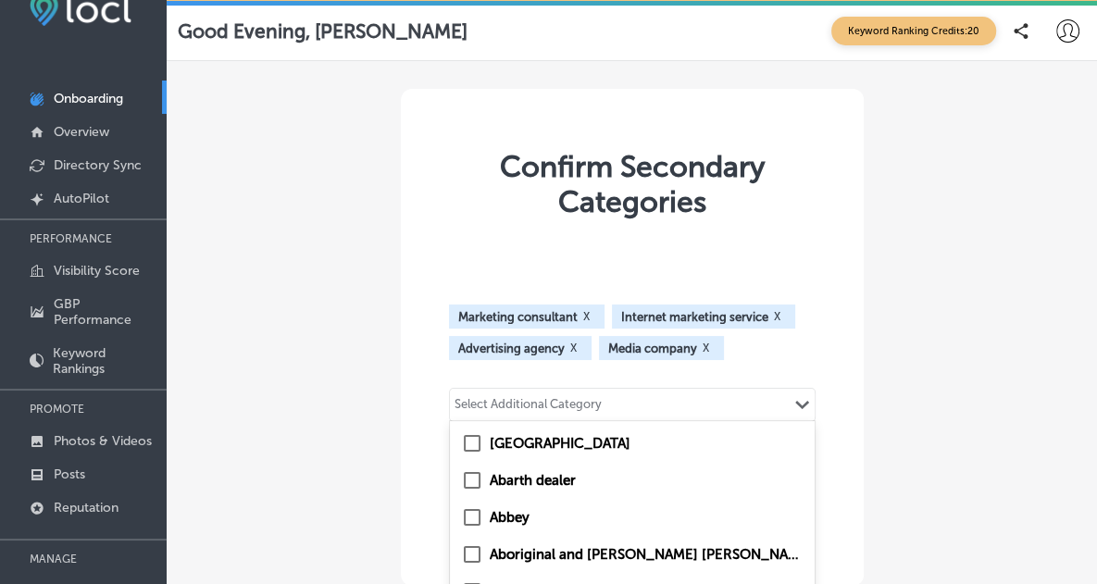
click at [921, 322] on div "Confirm Secondary Categories Marketing consultant X Internet marketing service …" at bounding box center [632, 374] width 930 height 627
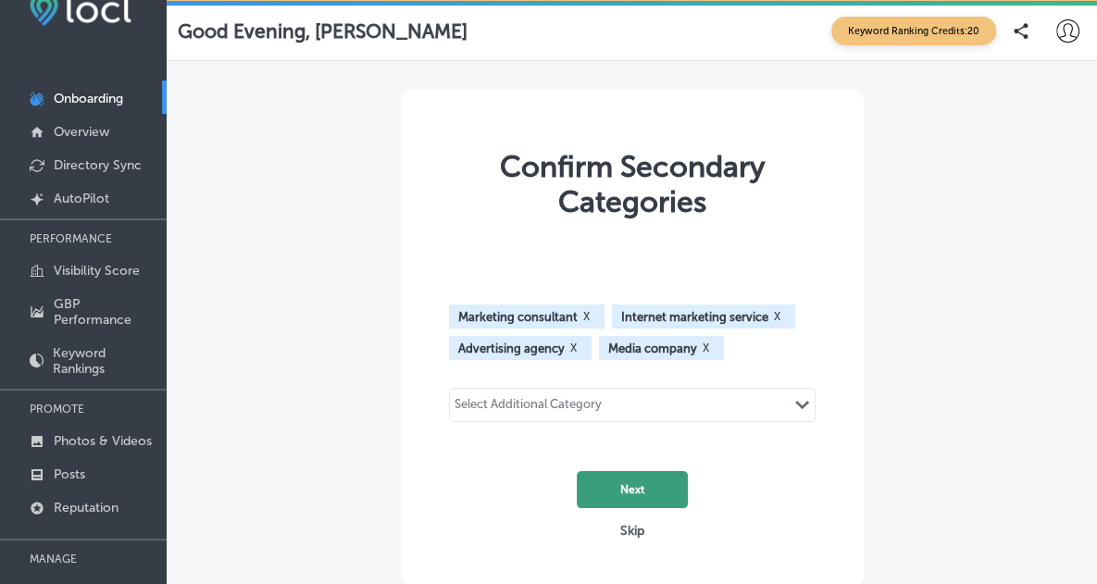
click at [639, 471] on button "Next" at bounding box center [632, 489] width 111 height 37
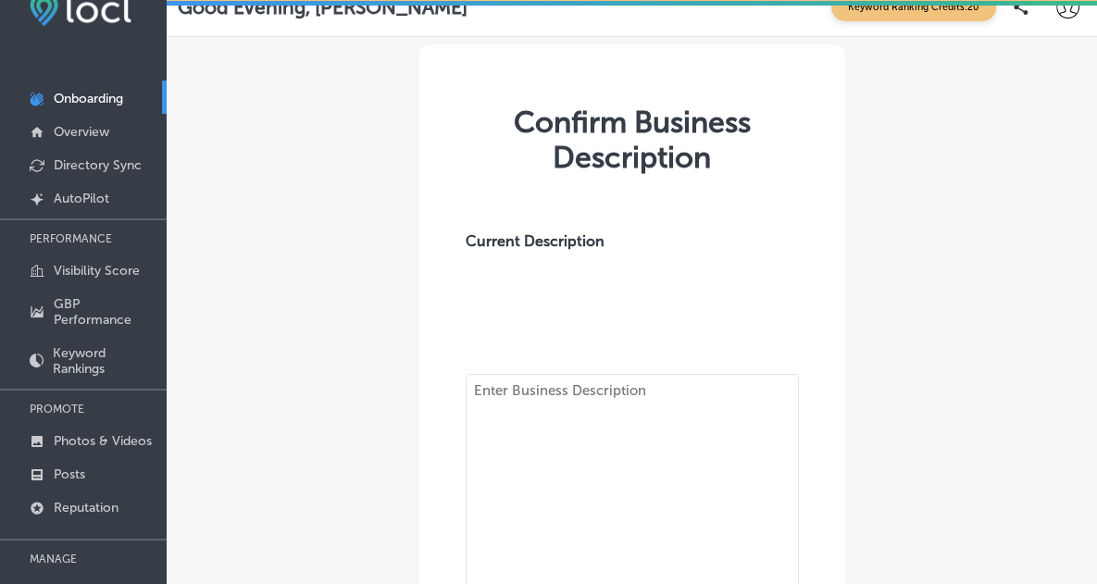
type textarea "ABOUT OATS MARKETING At OATS Marketing, we're not just marketers – we're travel…"
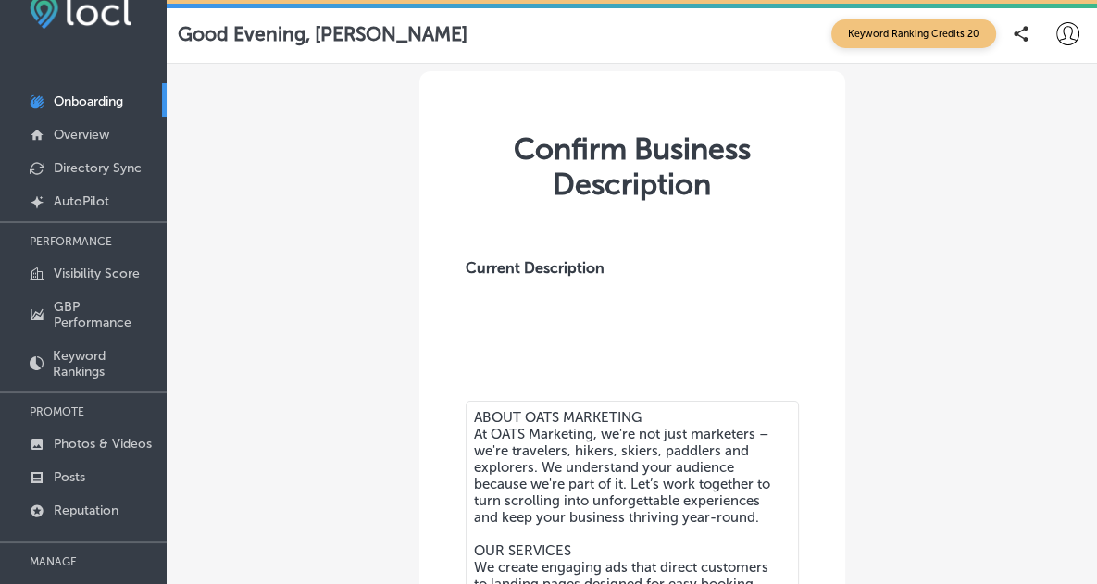
scroll to position [333, 0]
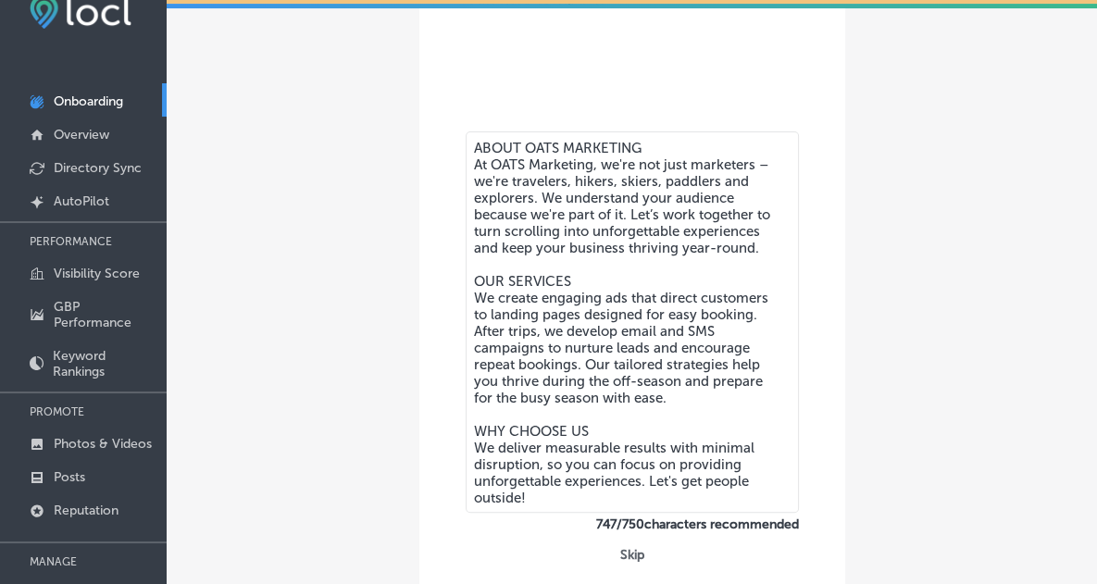
click at [645, 546] on button "Skip" at bounding box center [631, 555] width 35 height 18
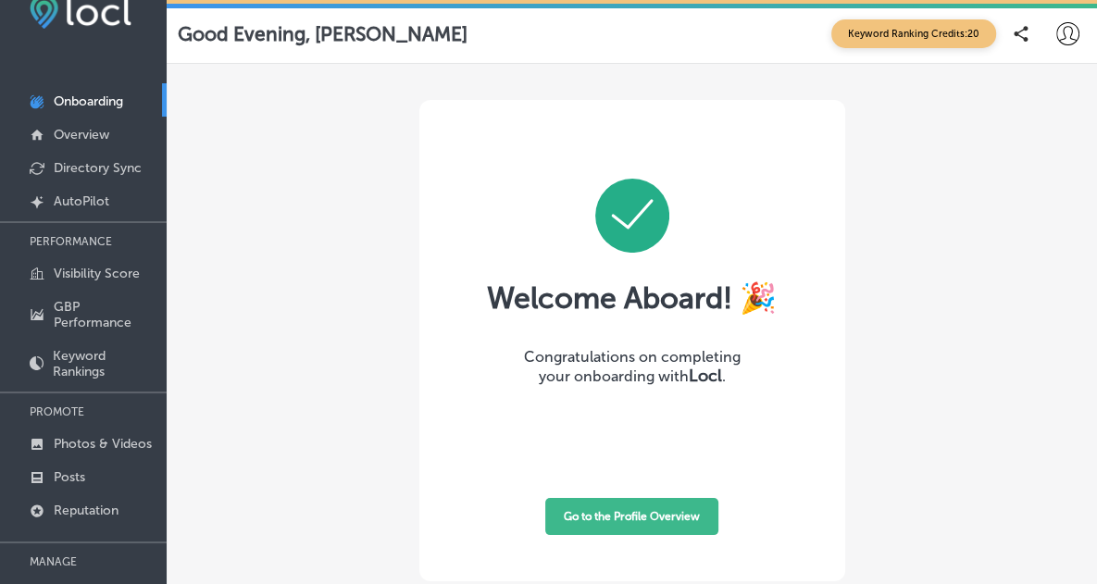
click at [679, 498] on button "Go to the Profile Overview" at bounding box center [631, 516] width 173 height 37
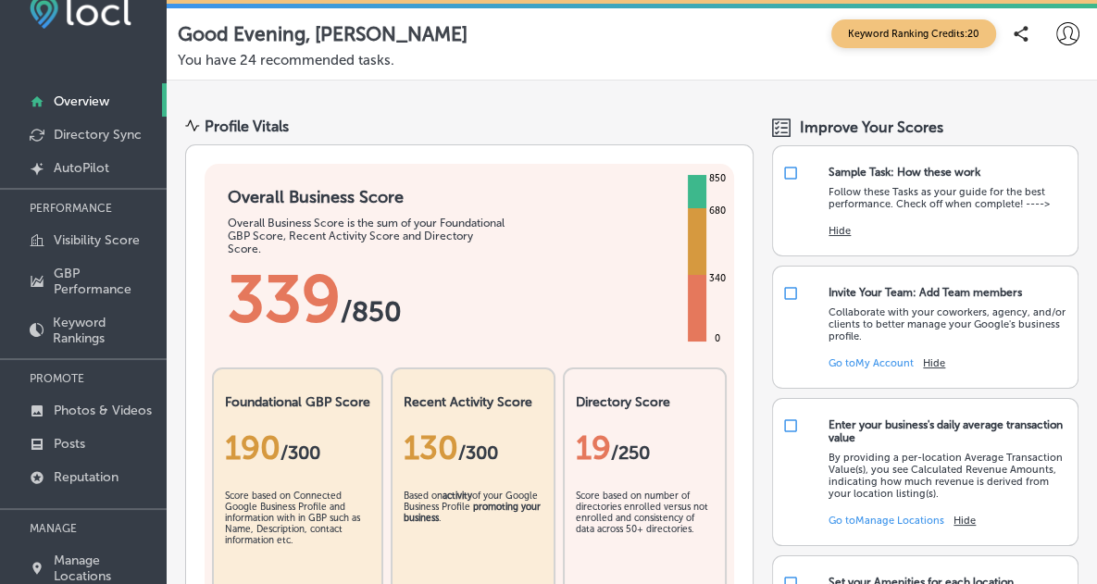
click at [689, 42] on div "Good Evening, [PERSON_NAME] Keyword Ranking Credits: 20" at bounding box center [632, 33] width 908 height 37
